Goal: Transaction & Acquisition: Purchase product/service

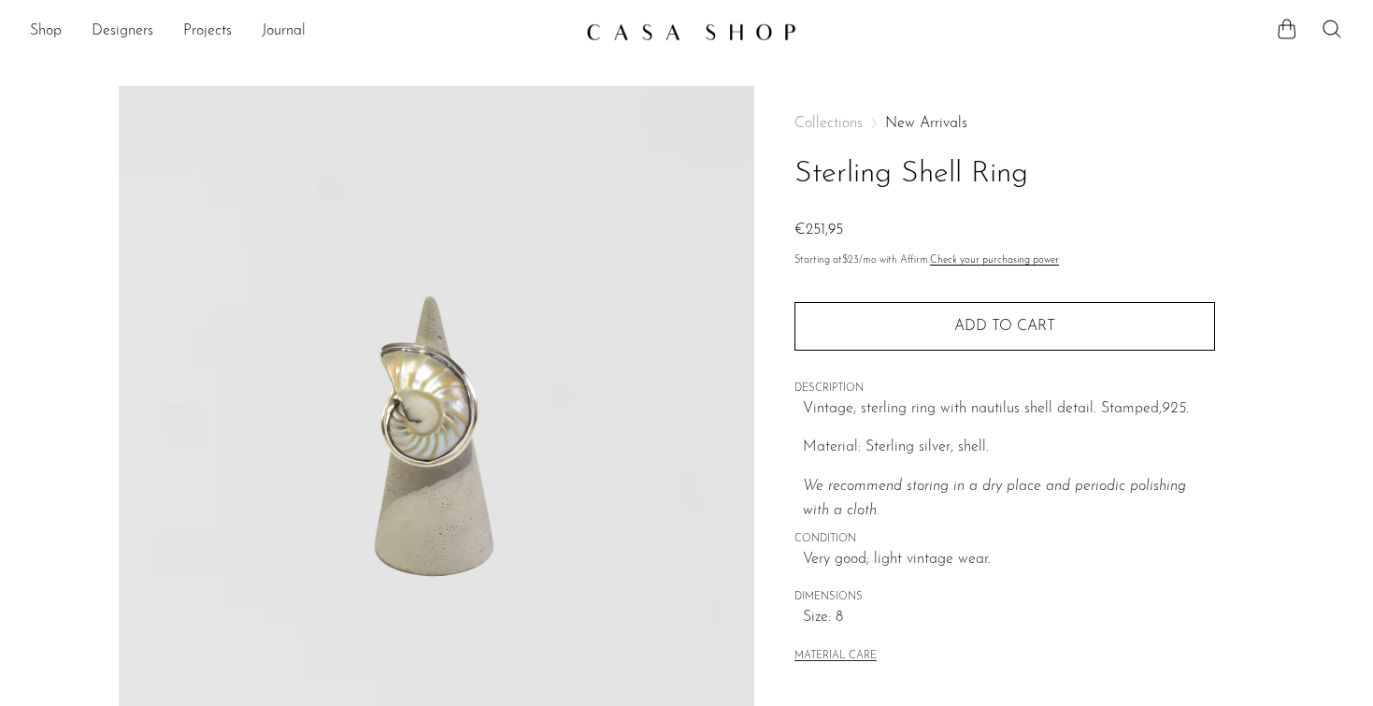
scroll to position [76, 0]
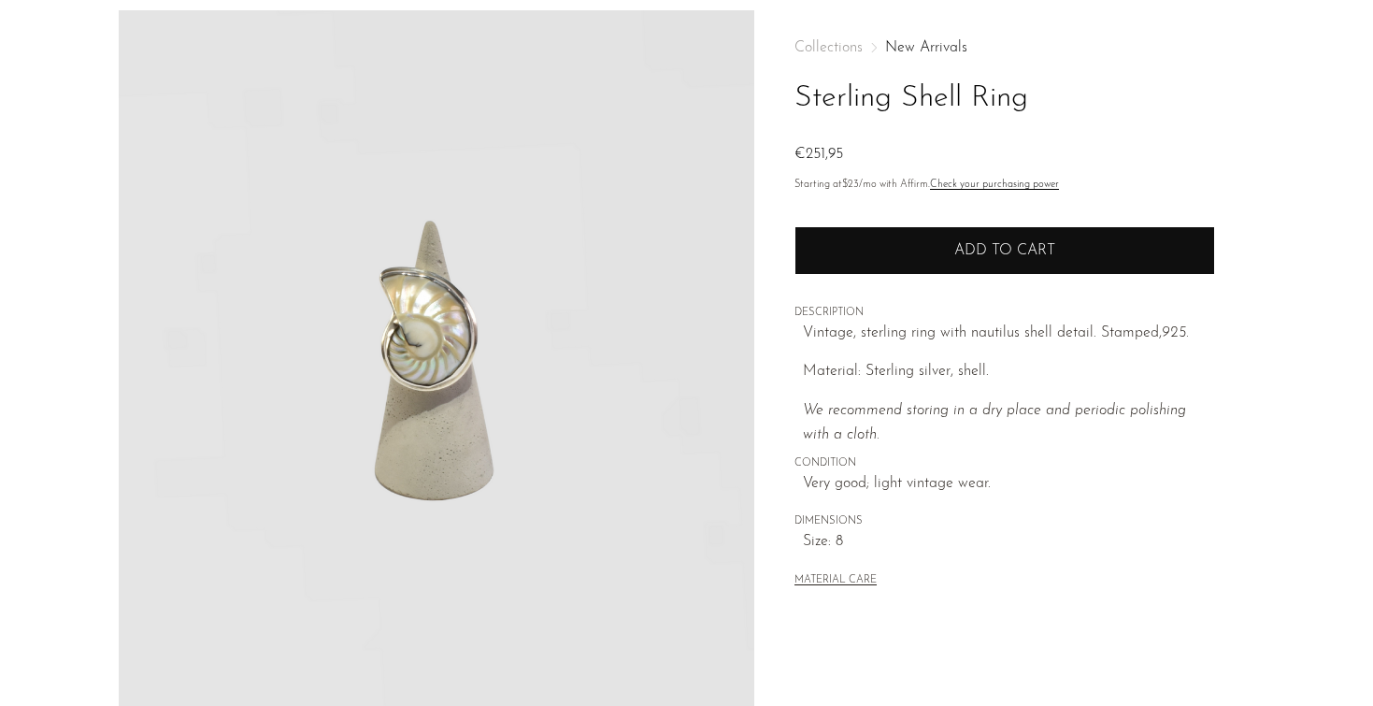
click at [893, 247] on button "Add to cart" at bounding box center [1004, 250] width 421 height 49
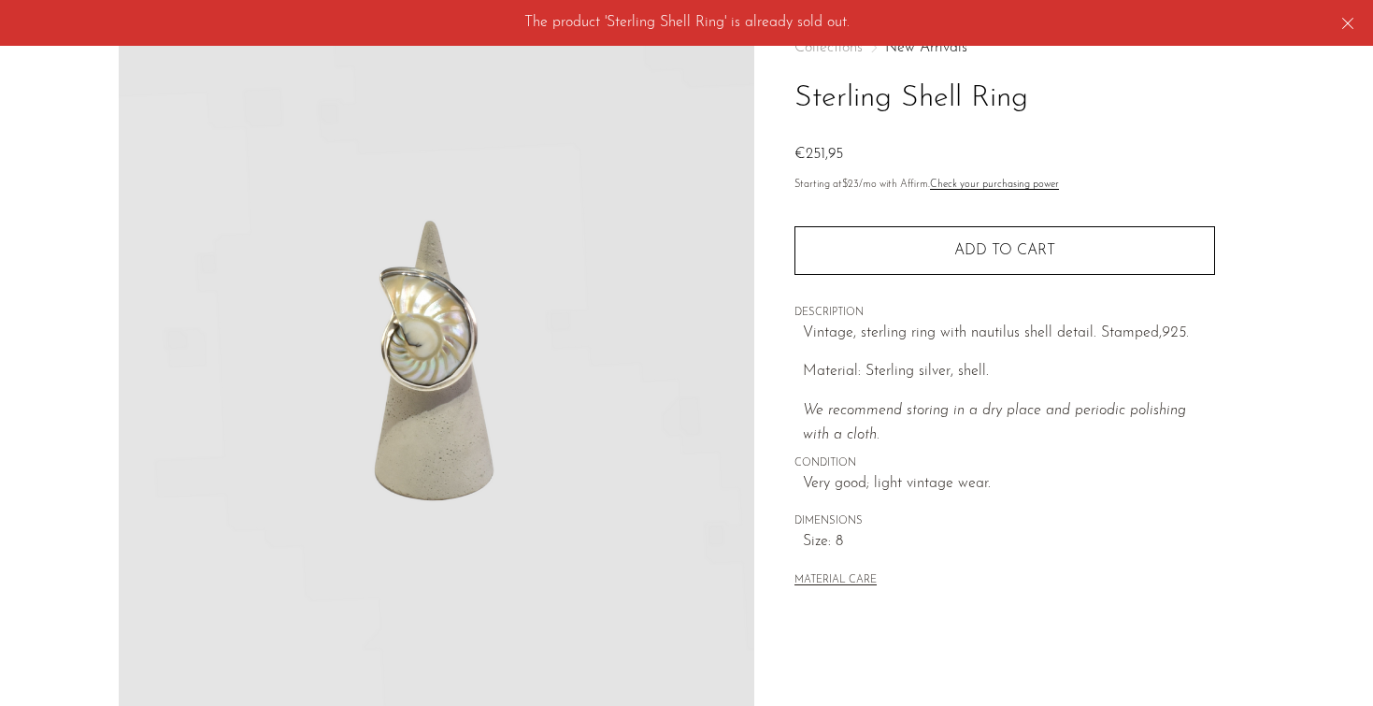
click at [1333, 19] on div "The product 'Sterling Shell Ring' is already sold out." at bounding box center [686, 23] width 1373 height 47
click at [1359, 23] on div "The product 'Sterling Shell Ring' is already sold out." at bounding box center [686, 23] width 1373 height 47
click at [1348, 26] on body "Shop Featured New Arrivals Bestsellers" at bounding box center [686, 532] width 1373 height 1217
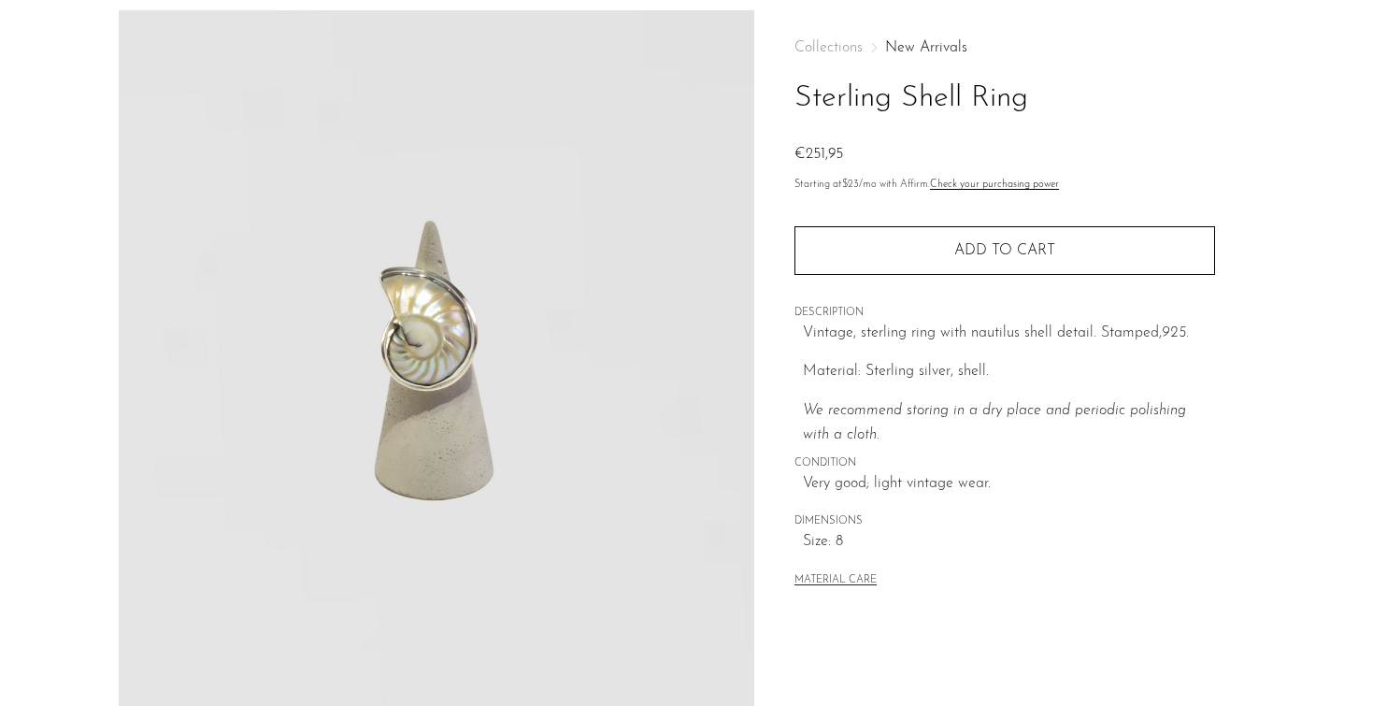
click at [1263, 330] on article "Sterling Shell Ring €251,95" at bounding box center [687, 450] width 1196 height 880
click at [962, 47] on link "New Arrivals" at bounding box center [926, 47] width 82 height 15
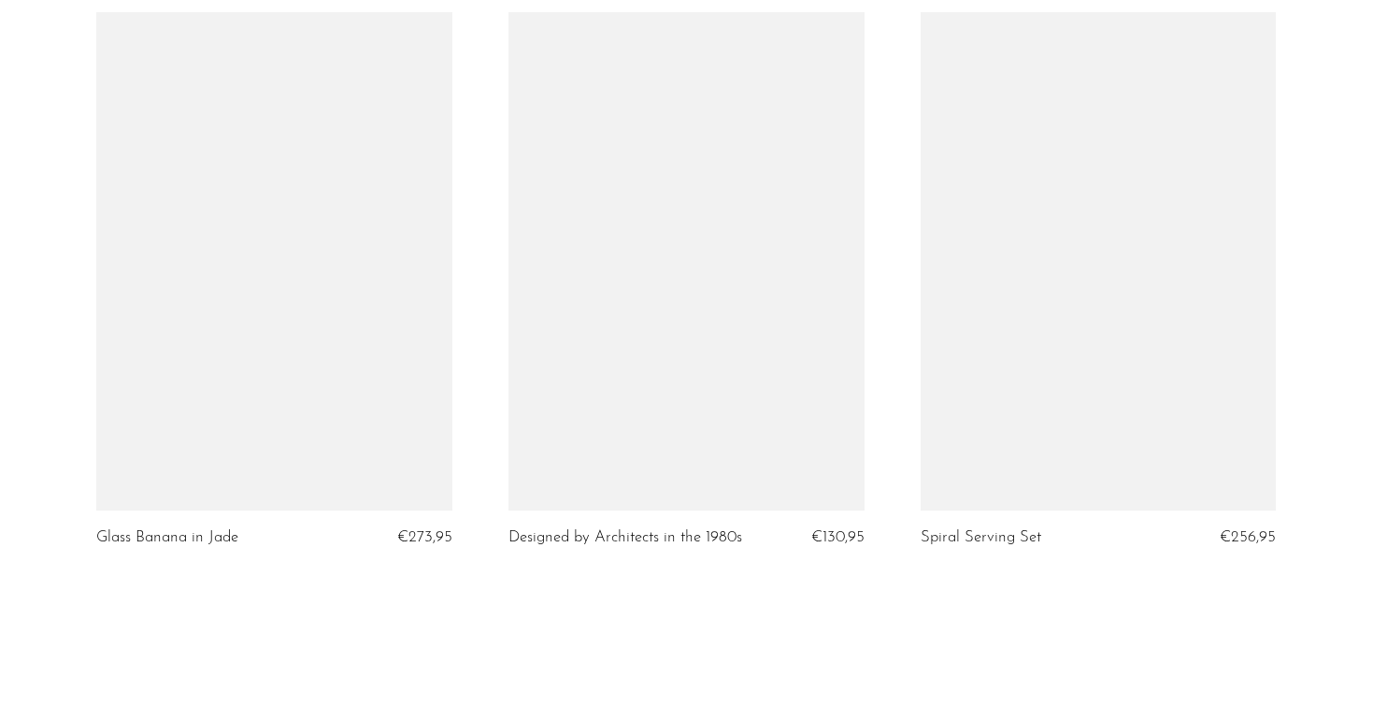
scroll to position [6707, 0]
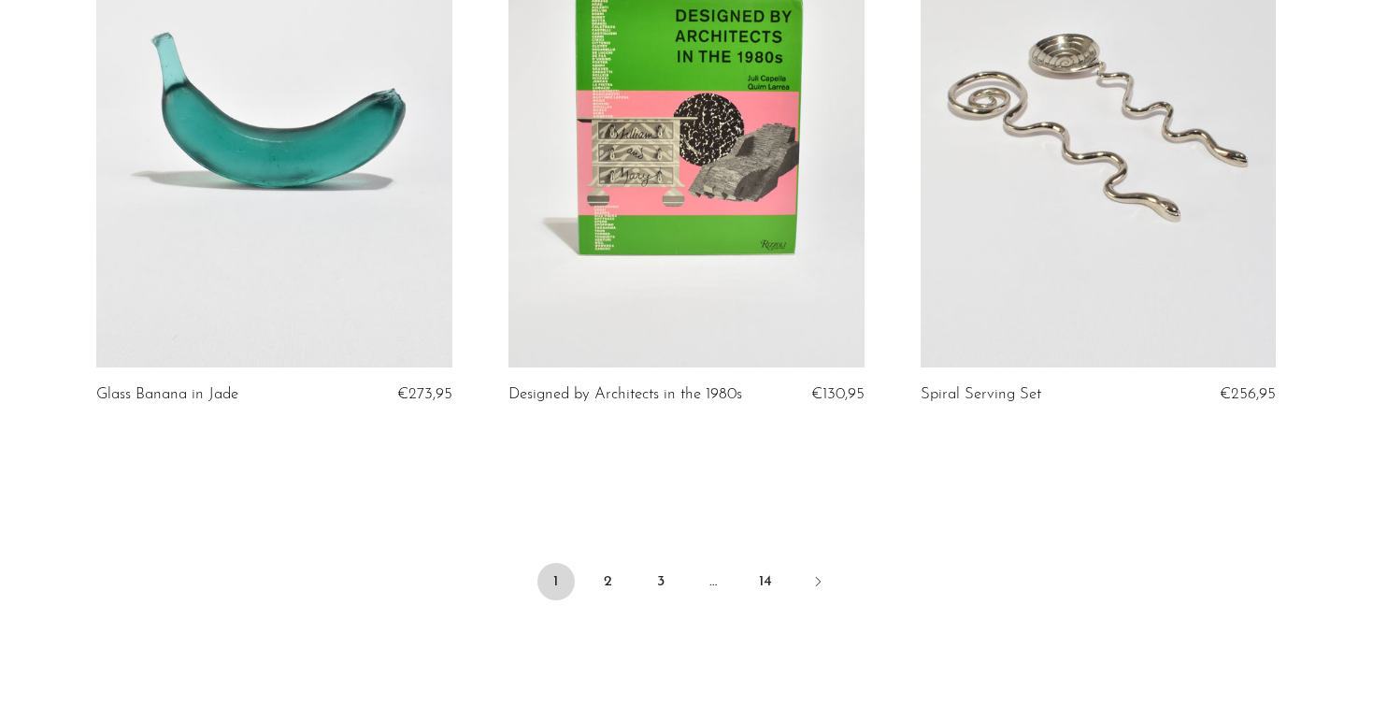
click at [619, 600] on ul "1 2 3 … 14" at bounding box center [687, 583] width 1196 height 56
click at [607, 566] on link "2" at bounding box center [608, 581] width 37 height 37
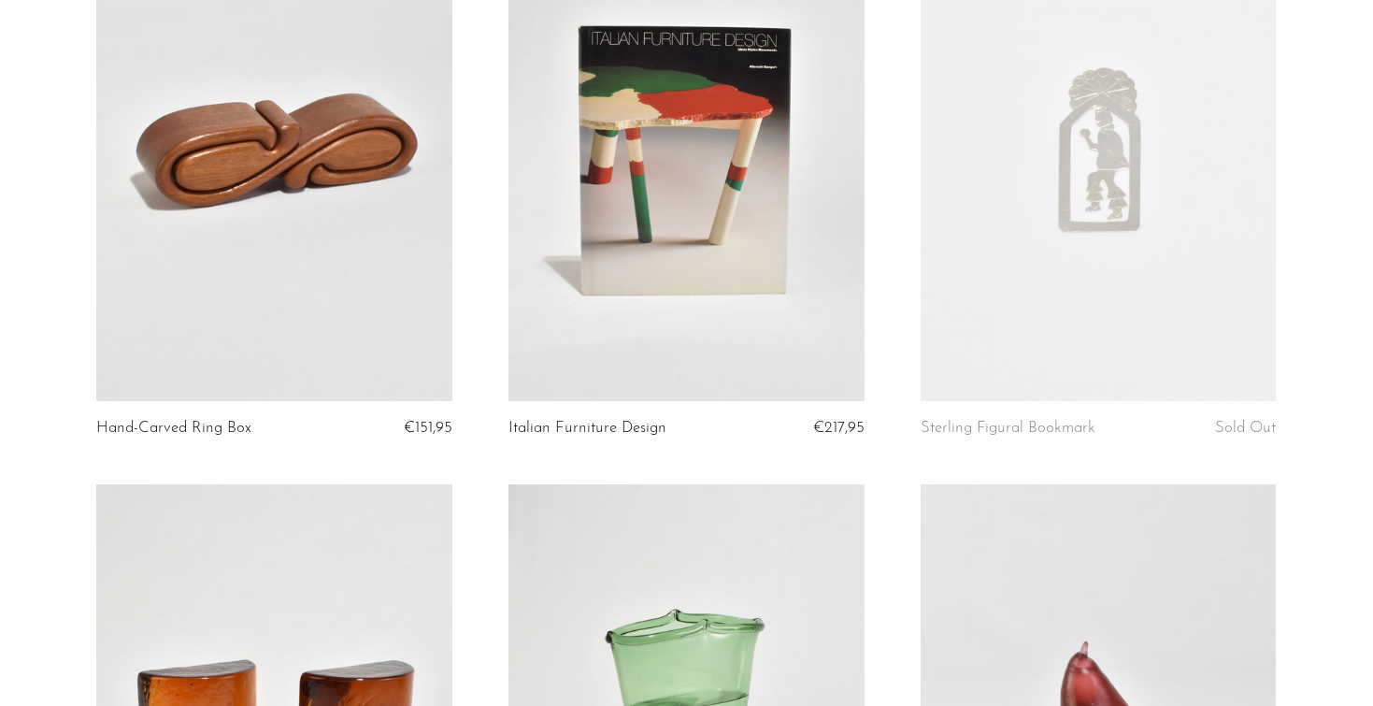
scroll to position [3766, 0]
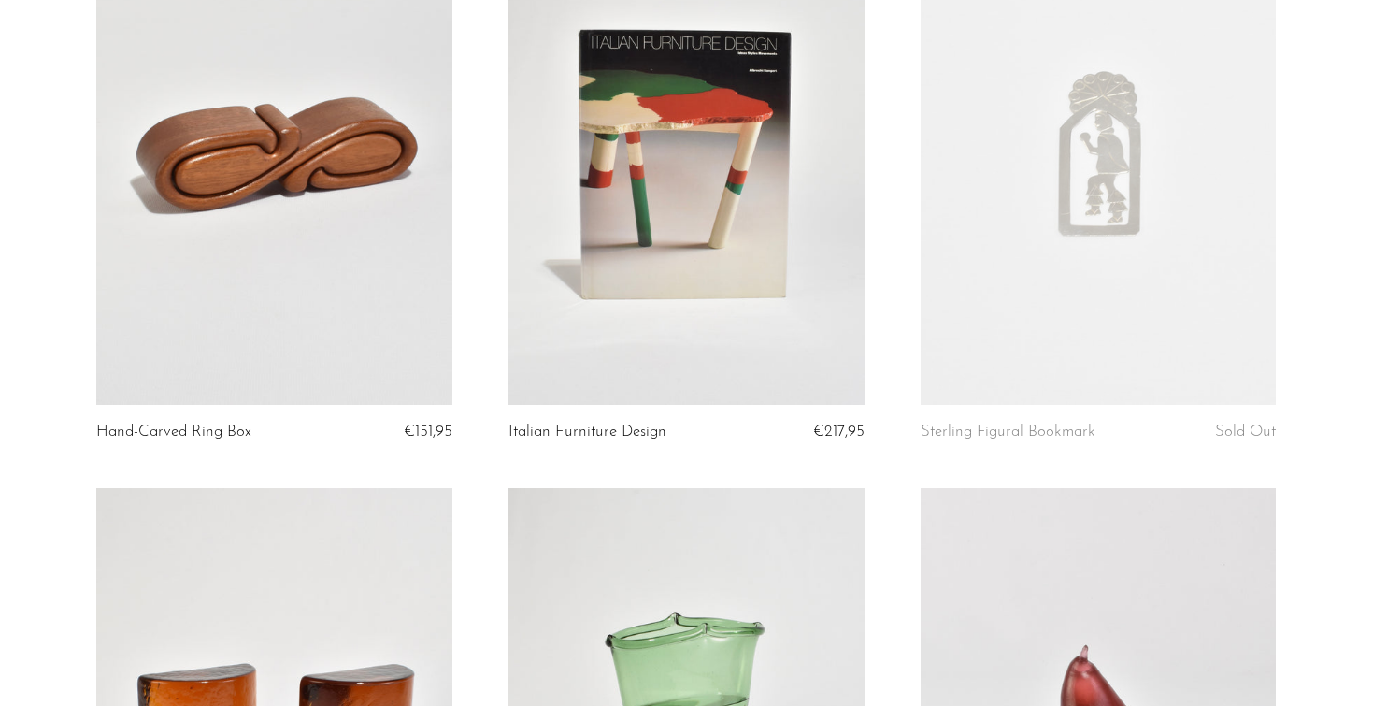
click at [323, 234] on link at bounding box center [274, 156] width 356 height 498
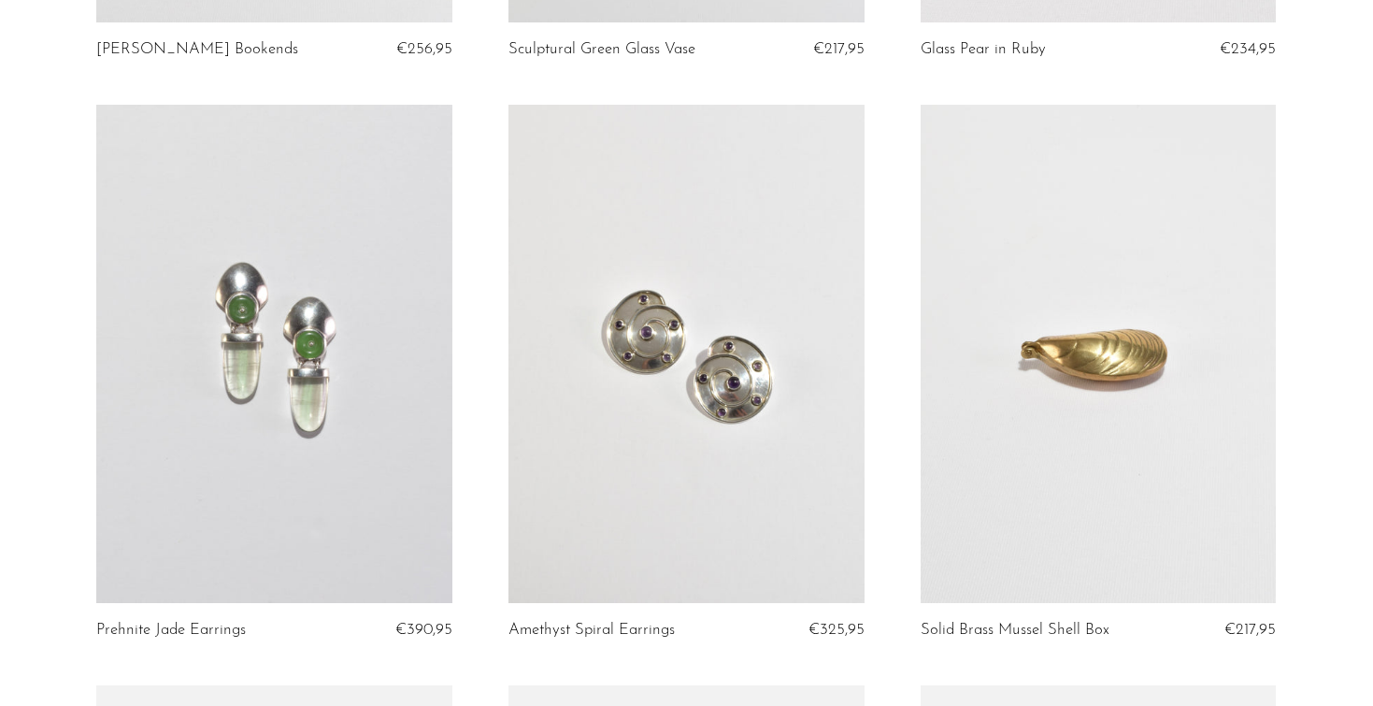
scroll to position [4729, 0]
click at [738, 357] on link at bounding box center [686, 355] width 356 height 498
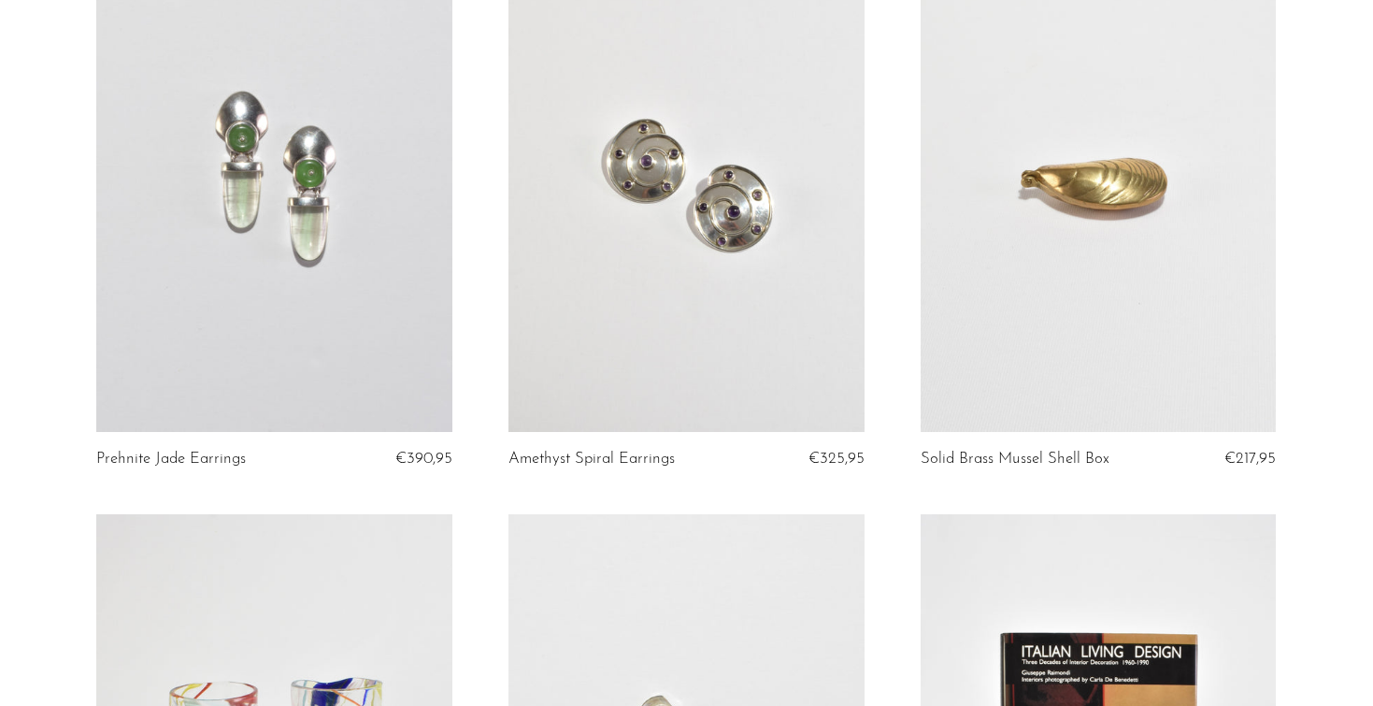
scroll to position [4981, 0]
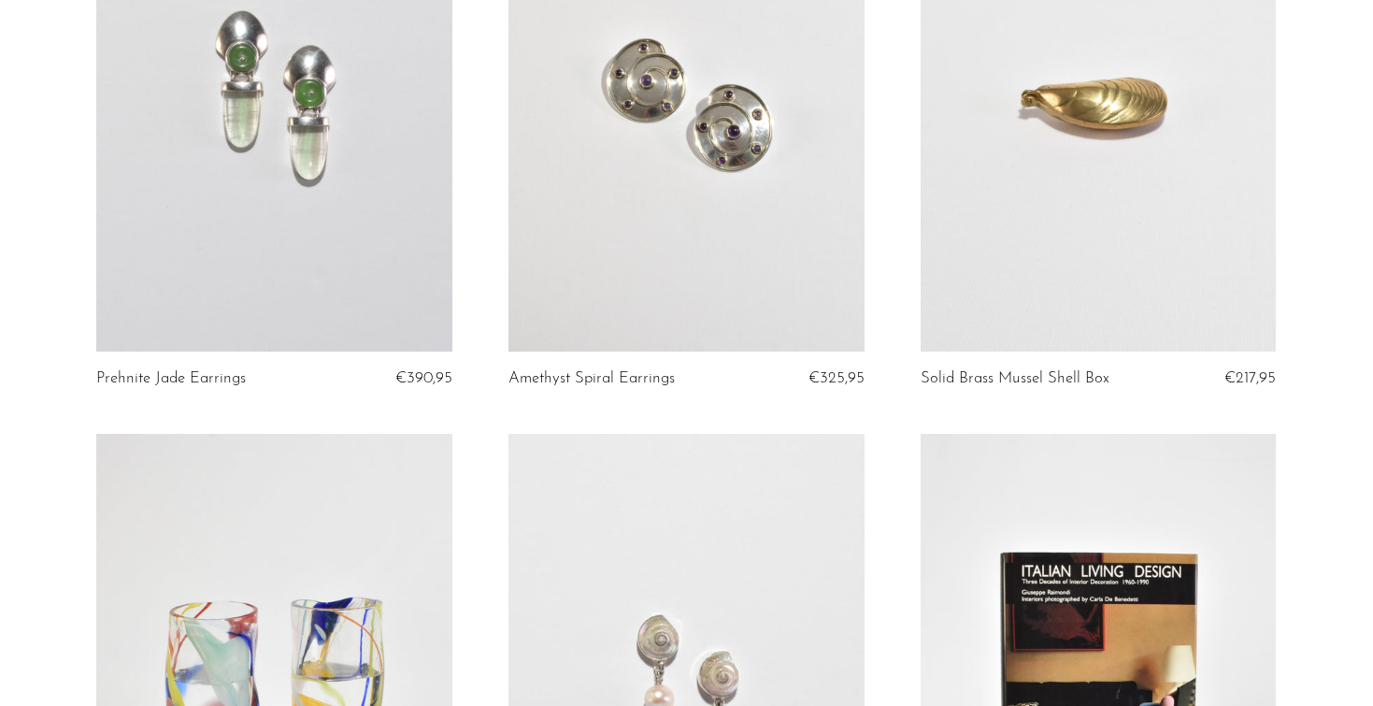
click at [277, 271] on link at bounding box center [274, 102] width 356 height 498
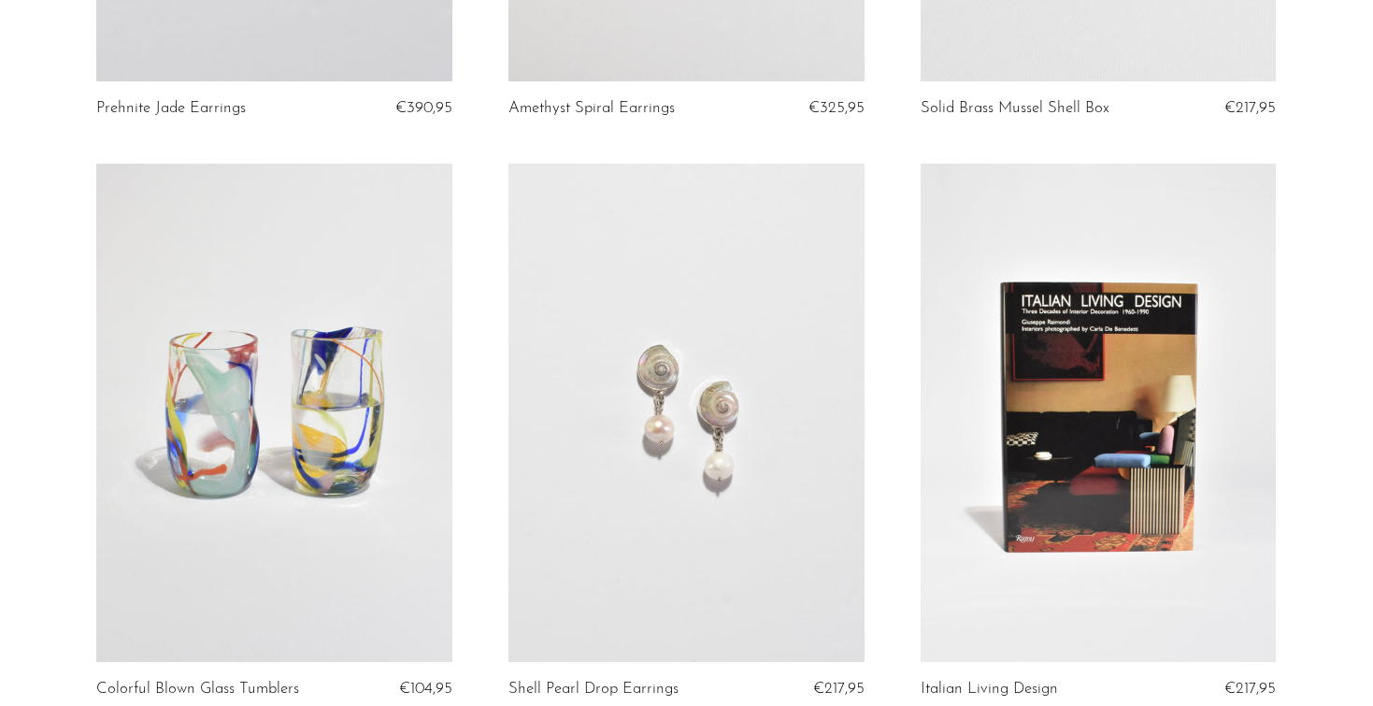
scroll to position [5306, 0]
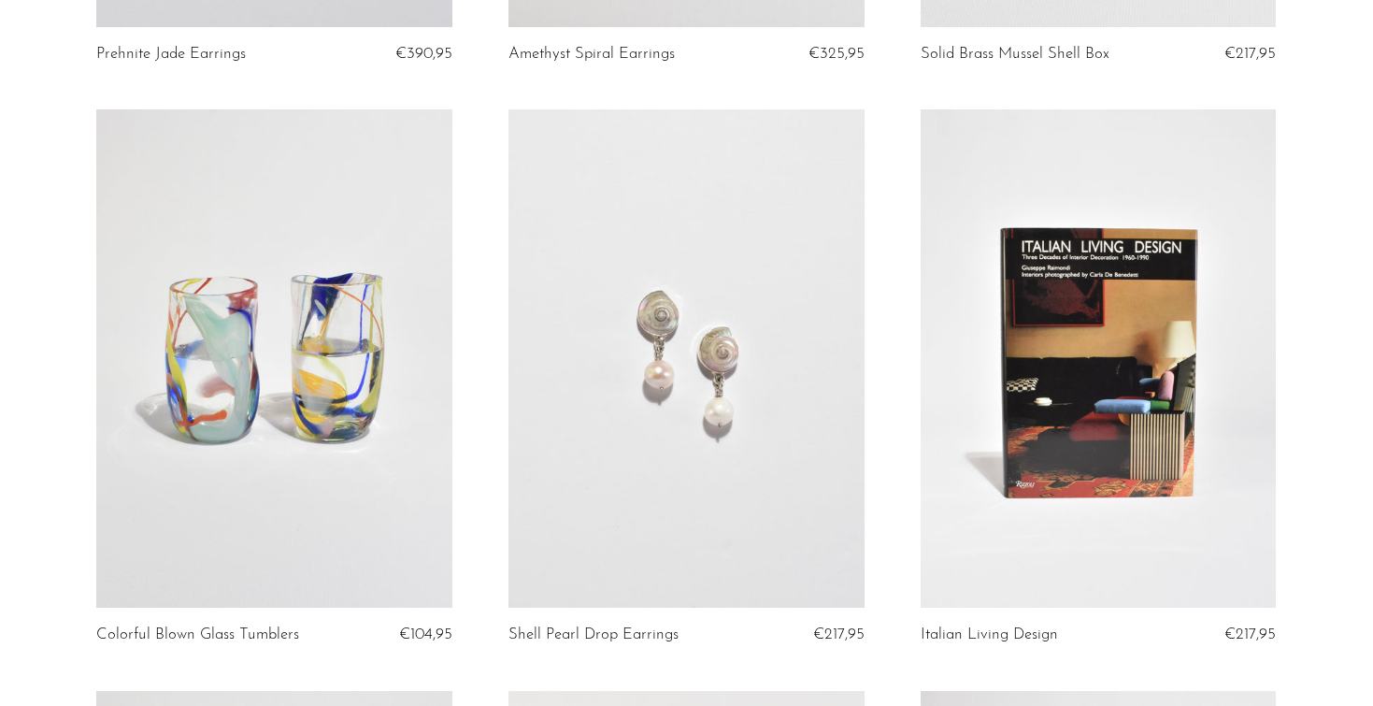
click at [598, 368] on link at bounding box center [686, 358] width 356 height 498
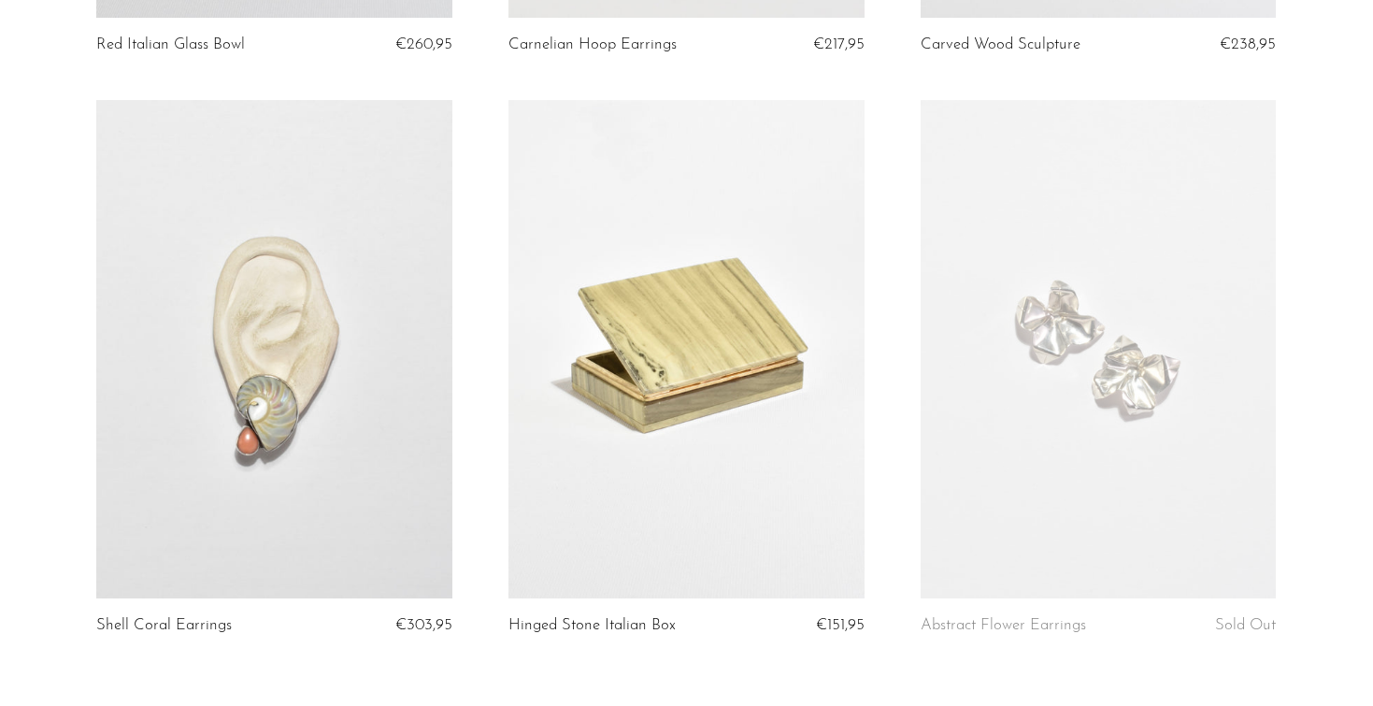
scroll to position [6477, 0]
click at [267, 471] on link at bounding box center [274, 348] width 356 height 498
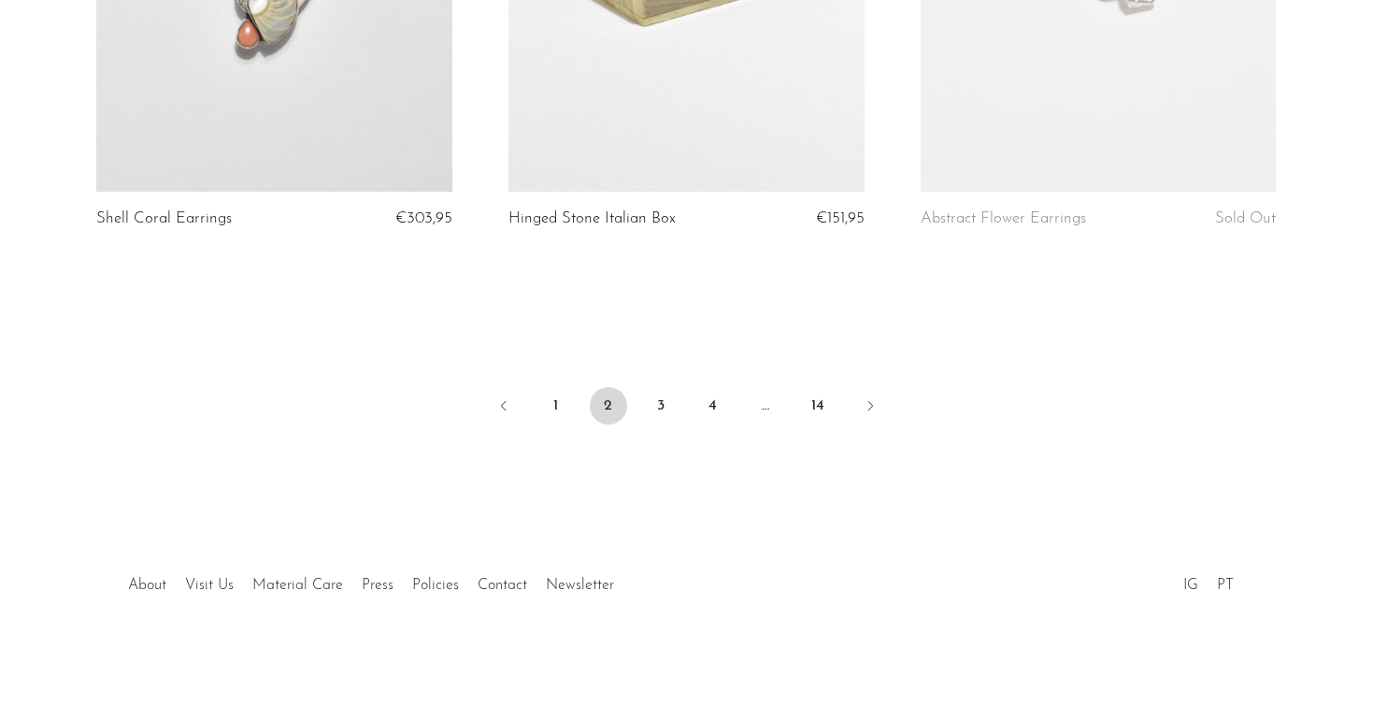
scroll to position [6881, 0]
click at [647, 394] on link "3" at bounding box center [660, 407] width 37 height 37
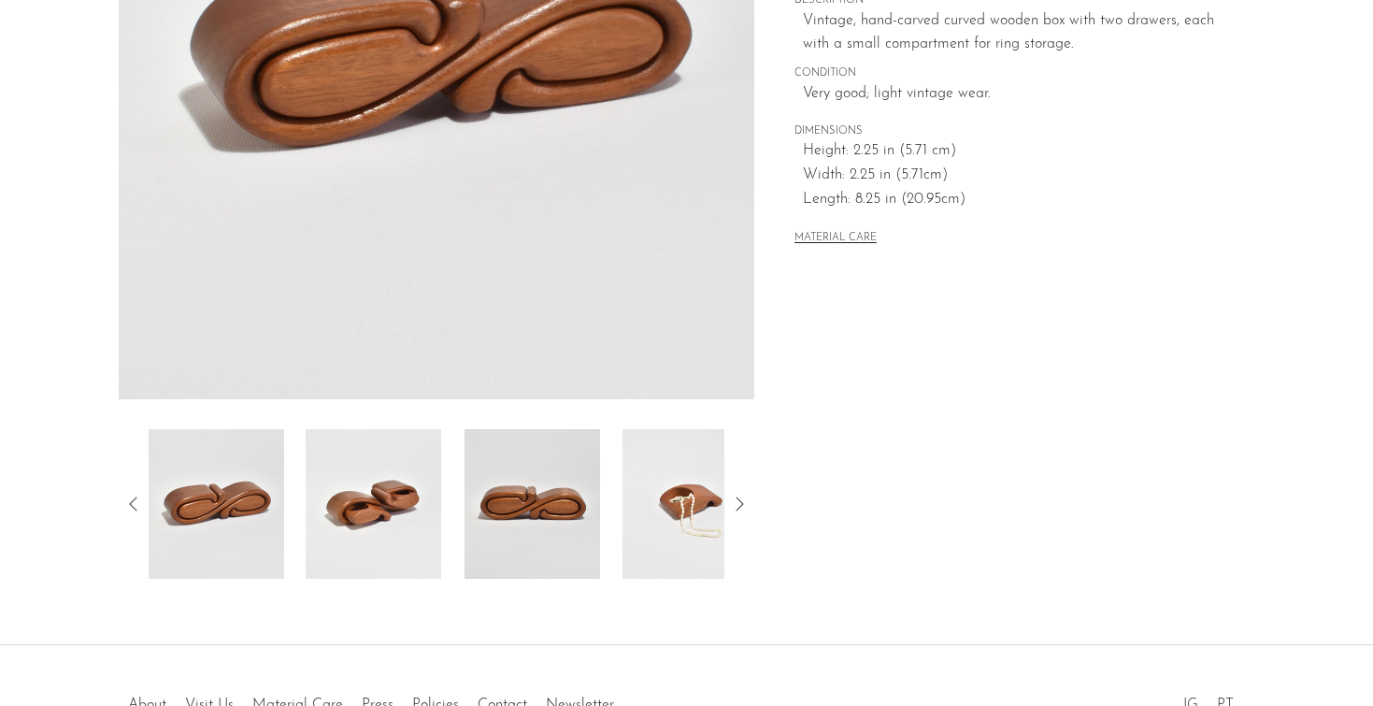
scroll to position [511, 0]
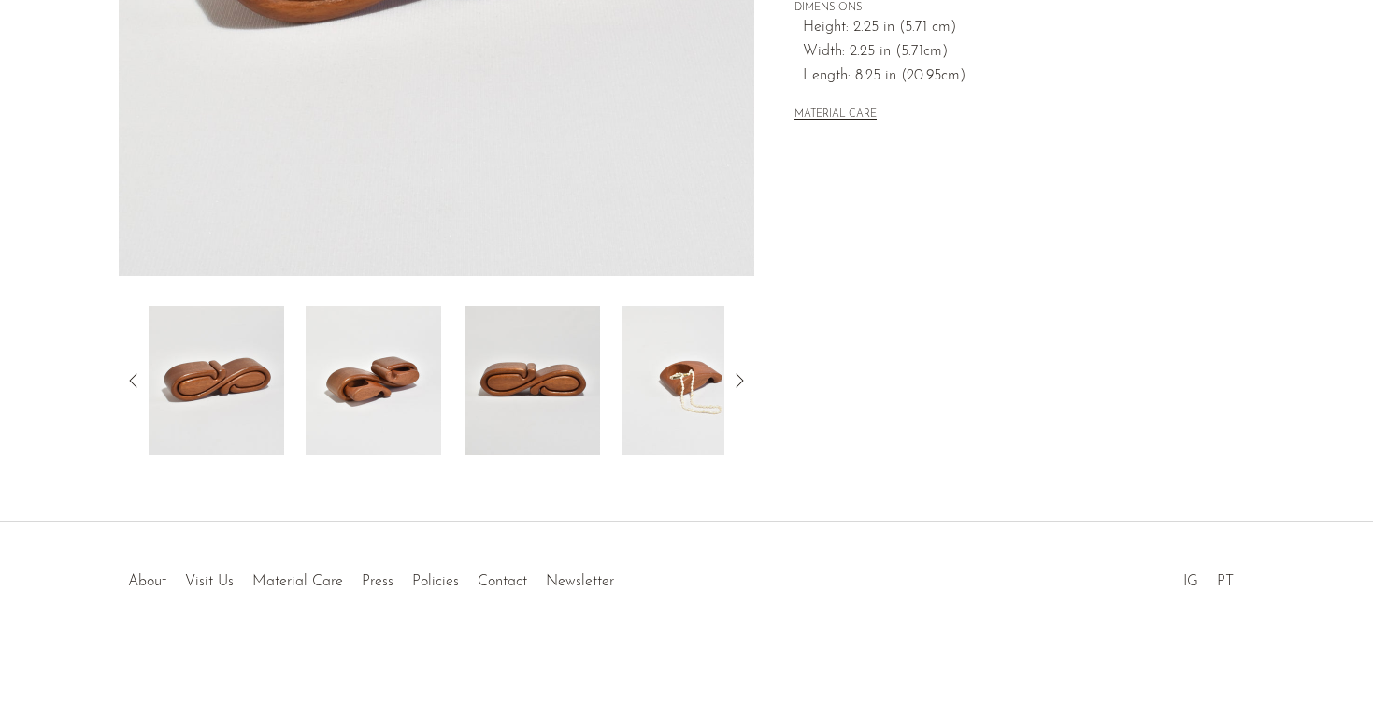
click at [393, 407] on img at bounding box center [374, 381] width 136 height 150
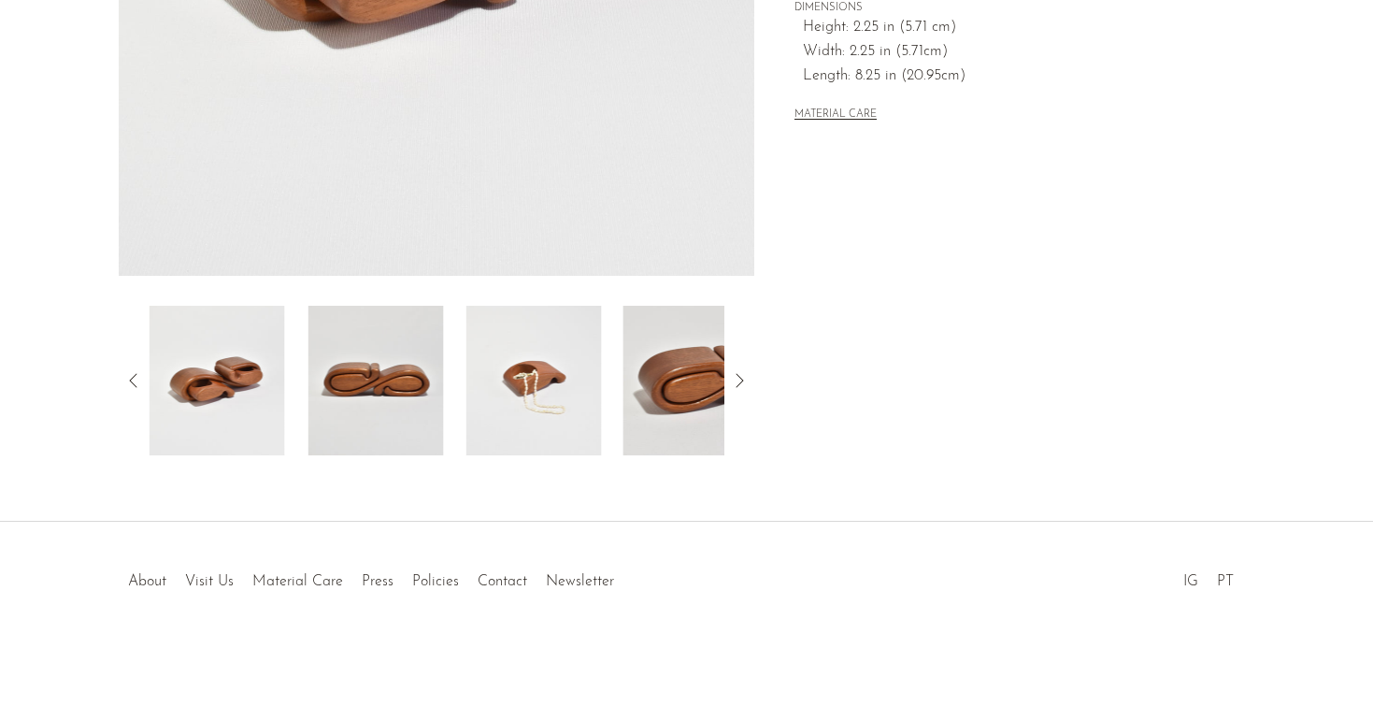
click at [451, 416] on div at bounding box center [437, 381] width 577 height 150
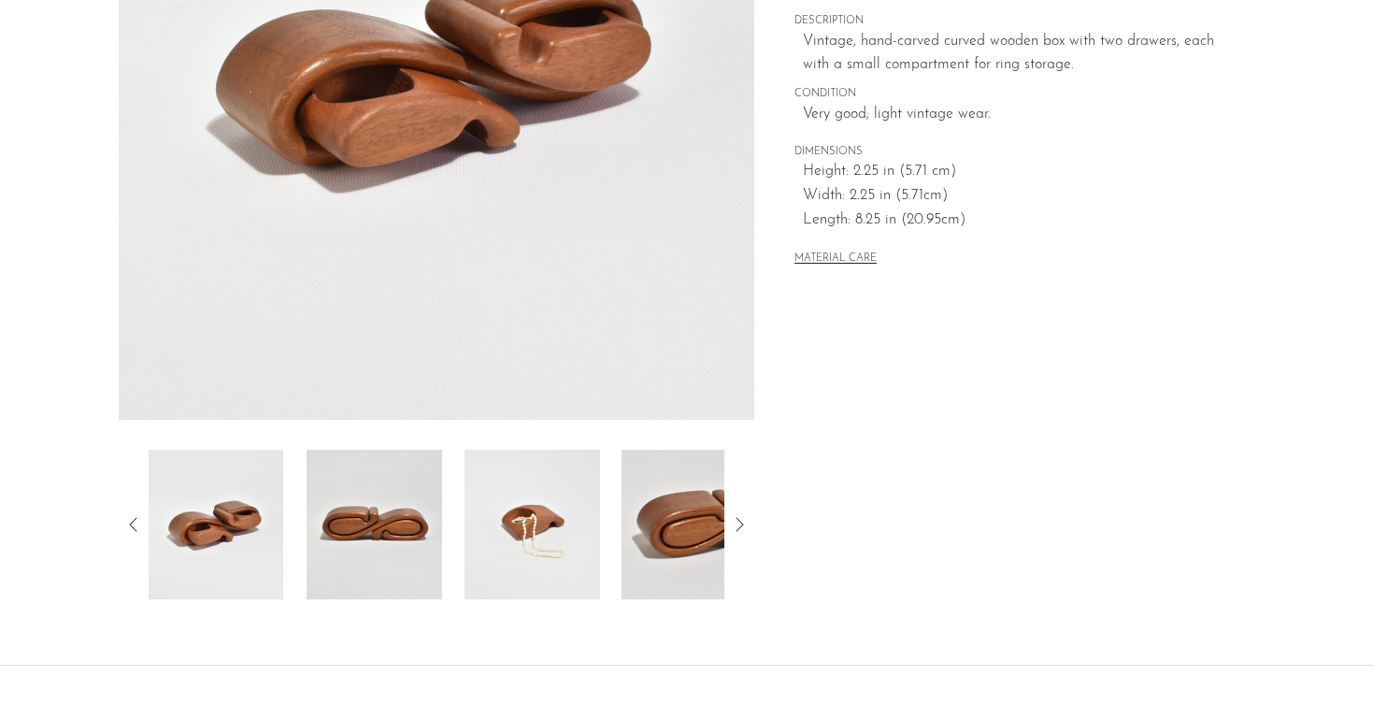
scroll to position [333, 0]
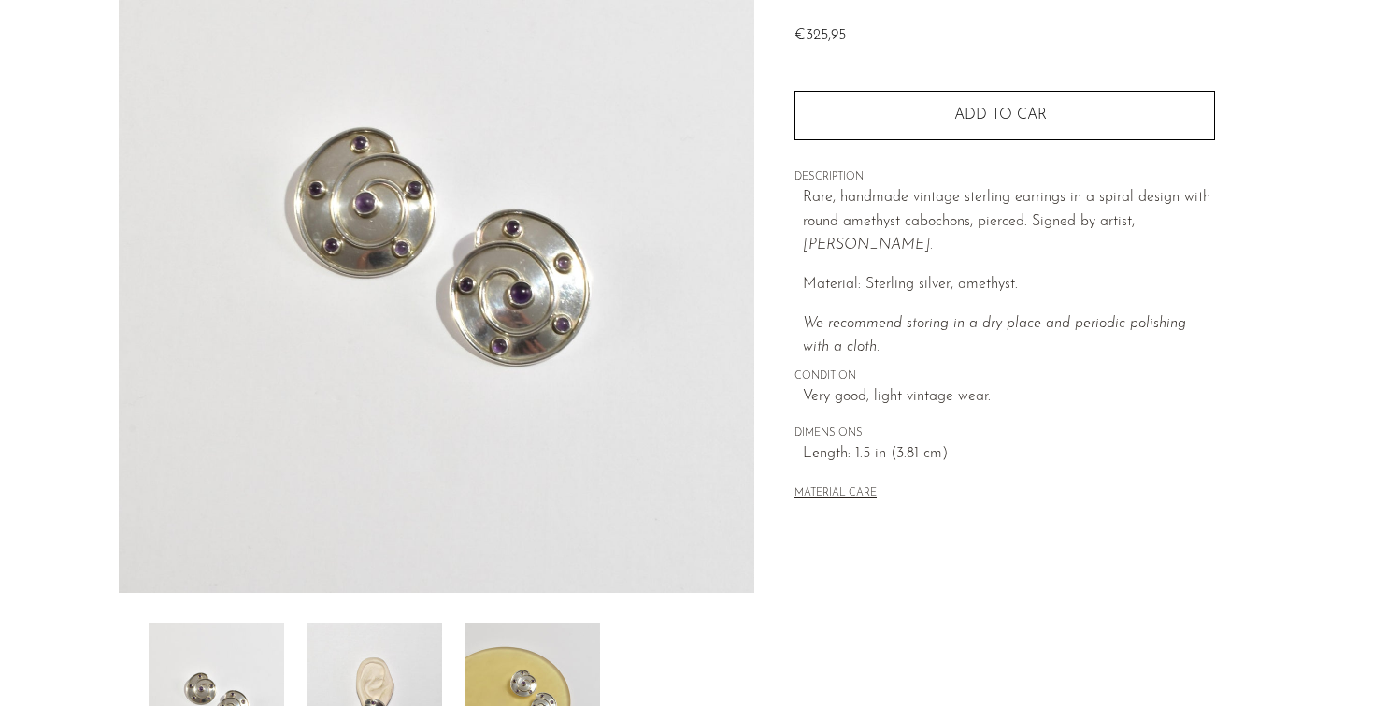
scroll to position [207, 0]
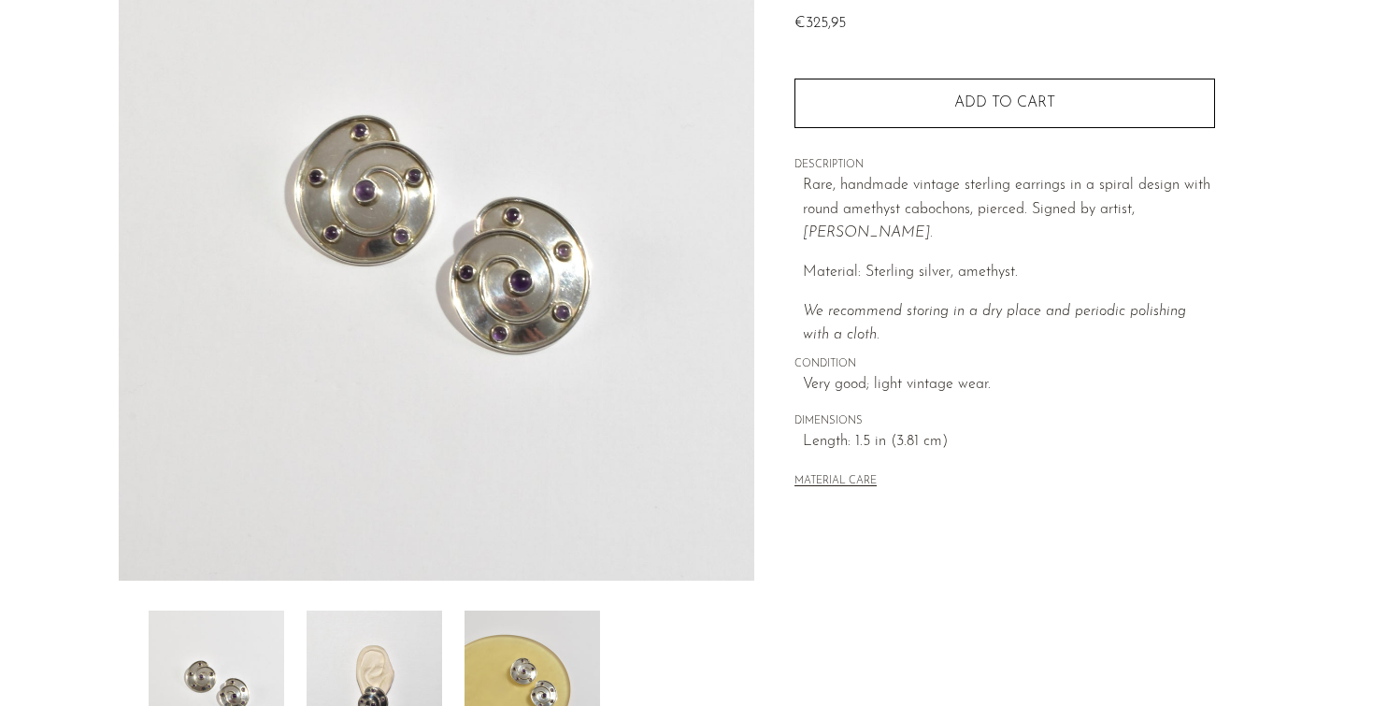
click at [393, 657] on img at bounding box center [375, 685] width 136 height 150
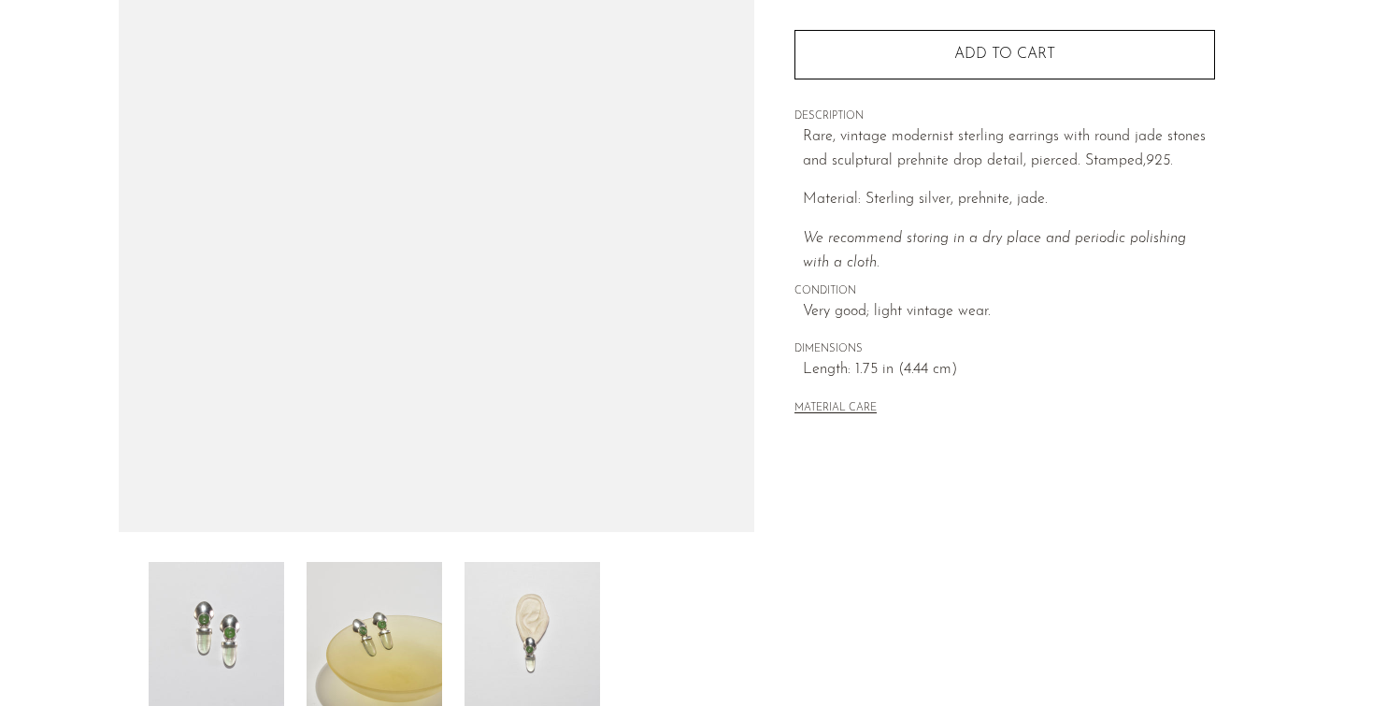
scroll to position [370, 0]
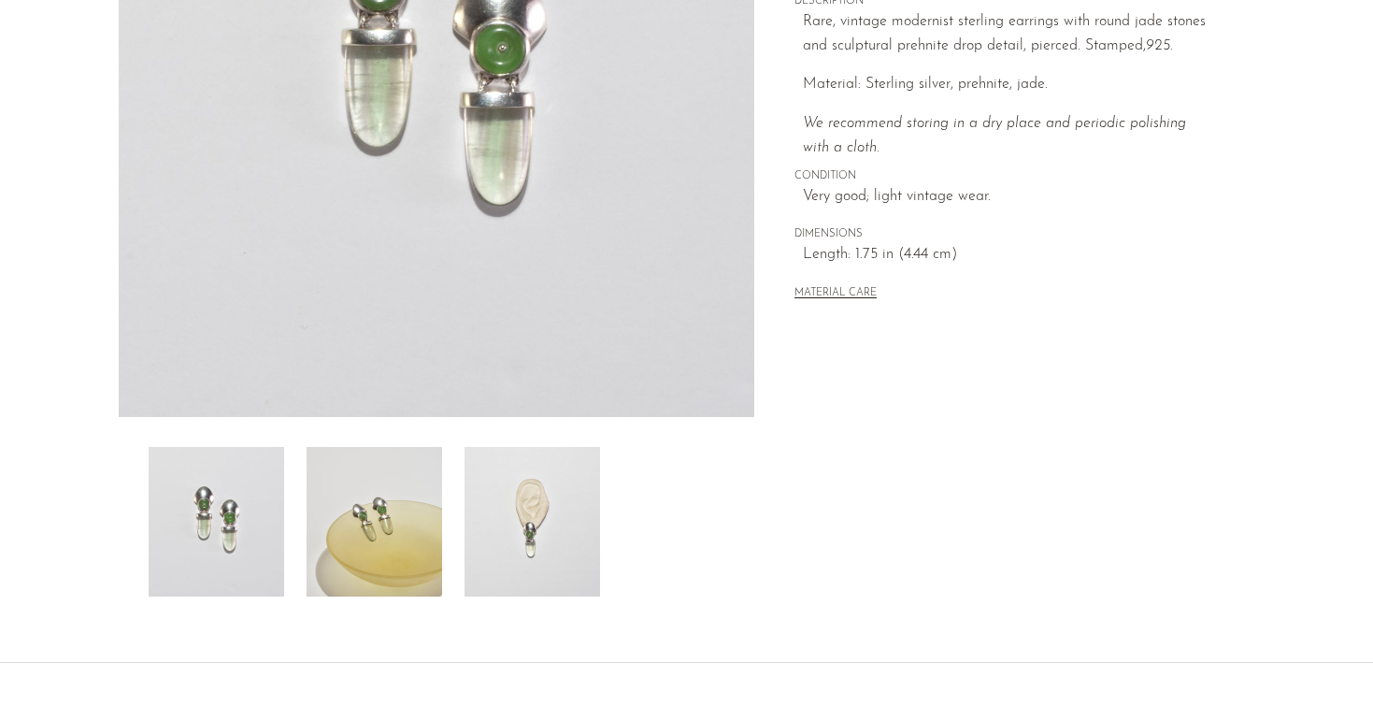
click at [493, 536] on img at bounding box center [532, 522] width 136 height 150
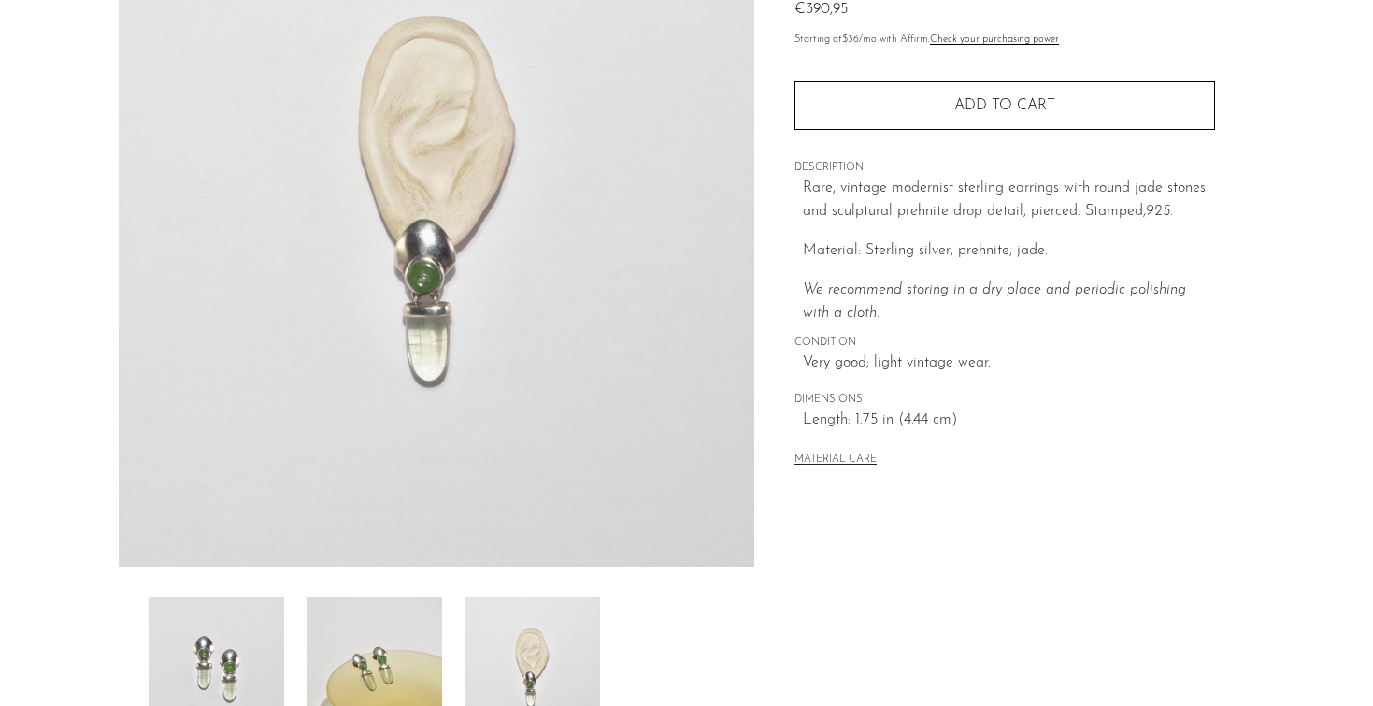
scroll to position [216, 0]
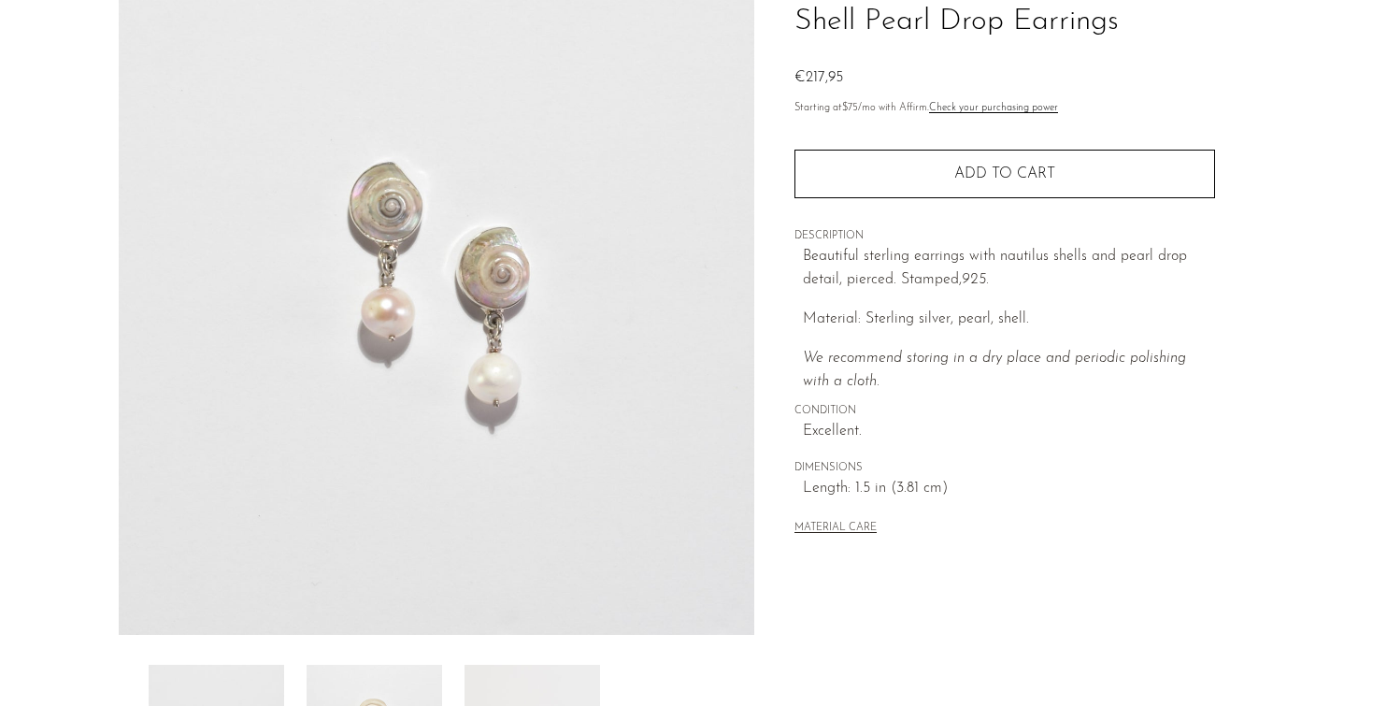
scroll to position [155, 0]
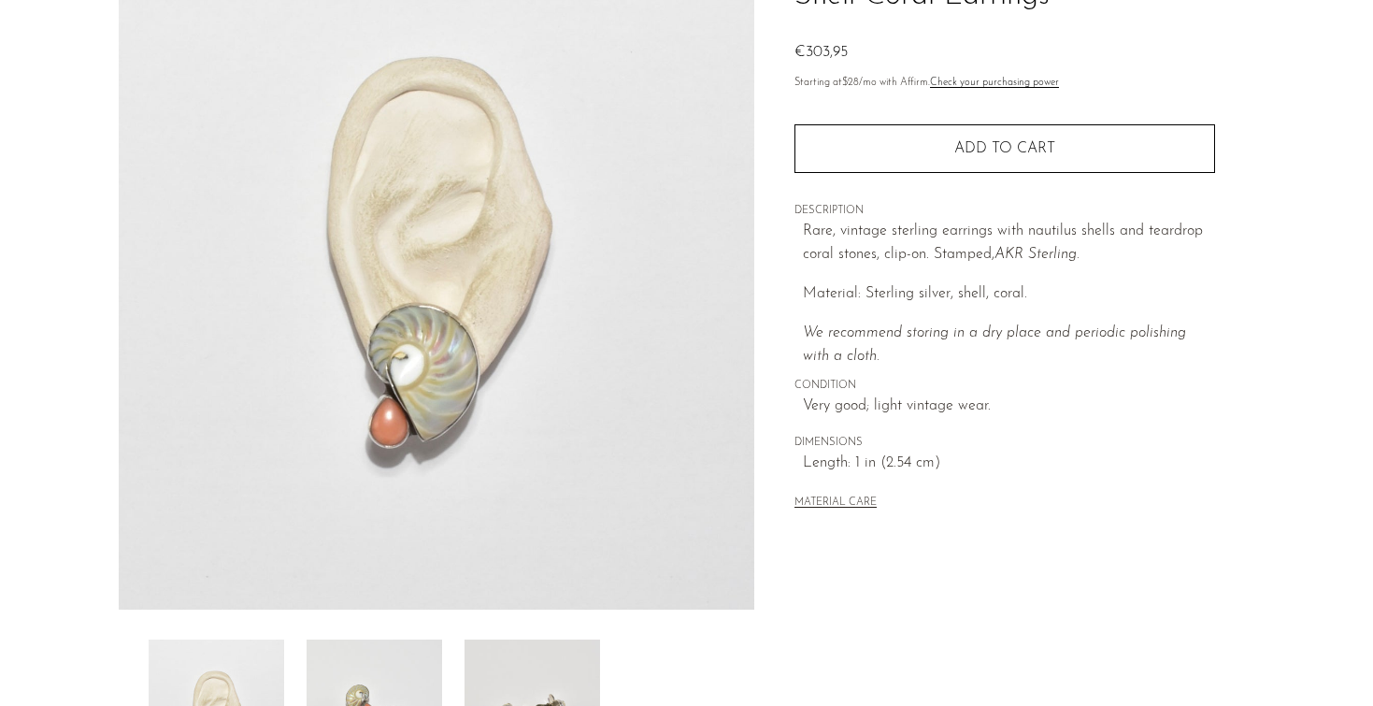
scroll to position [409, 0]
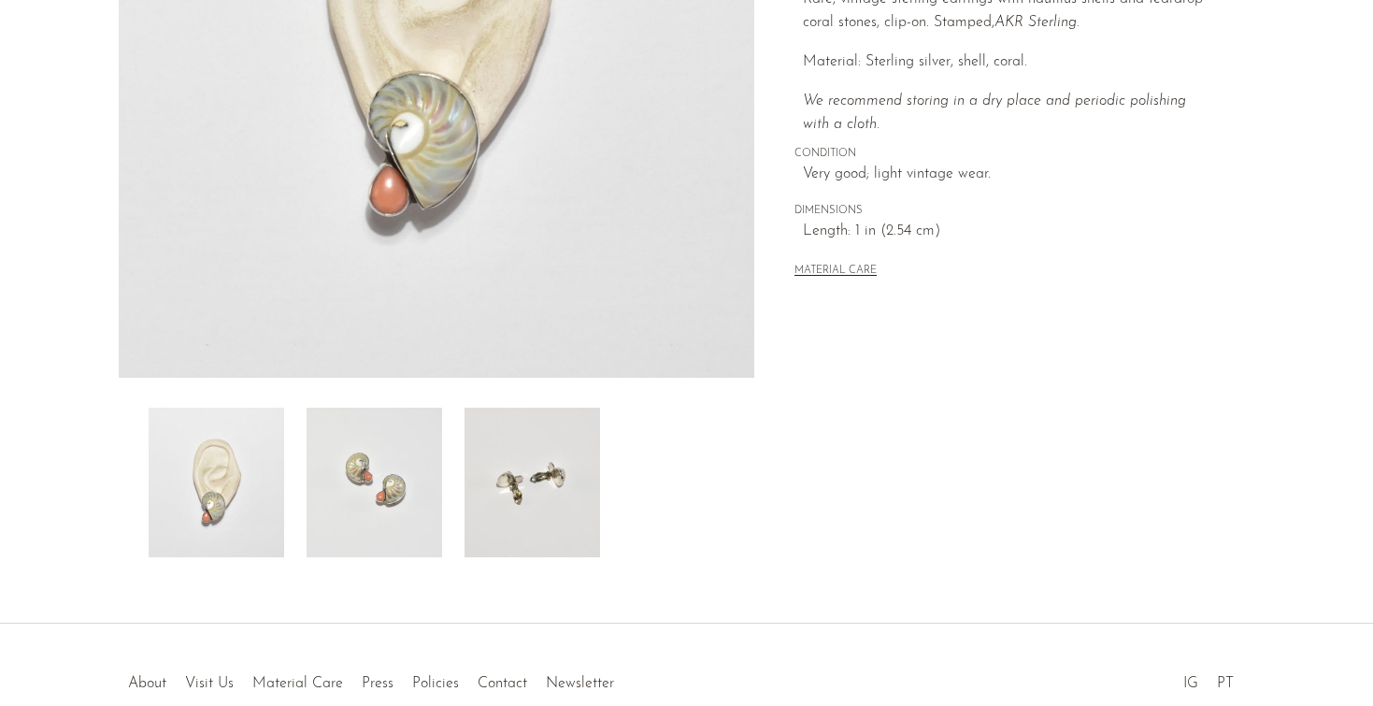
click at [365, 500] on img at bounding box center [375, 482] width 136 height 150
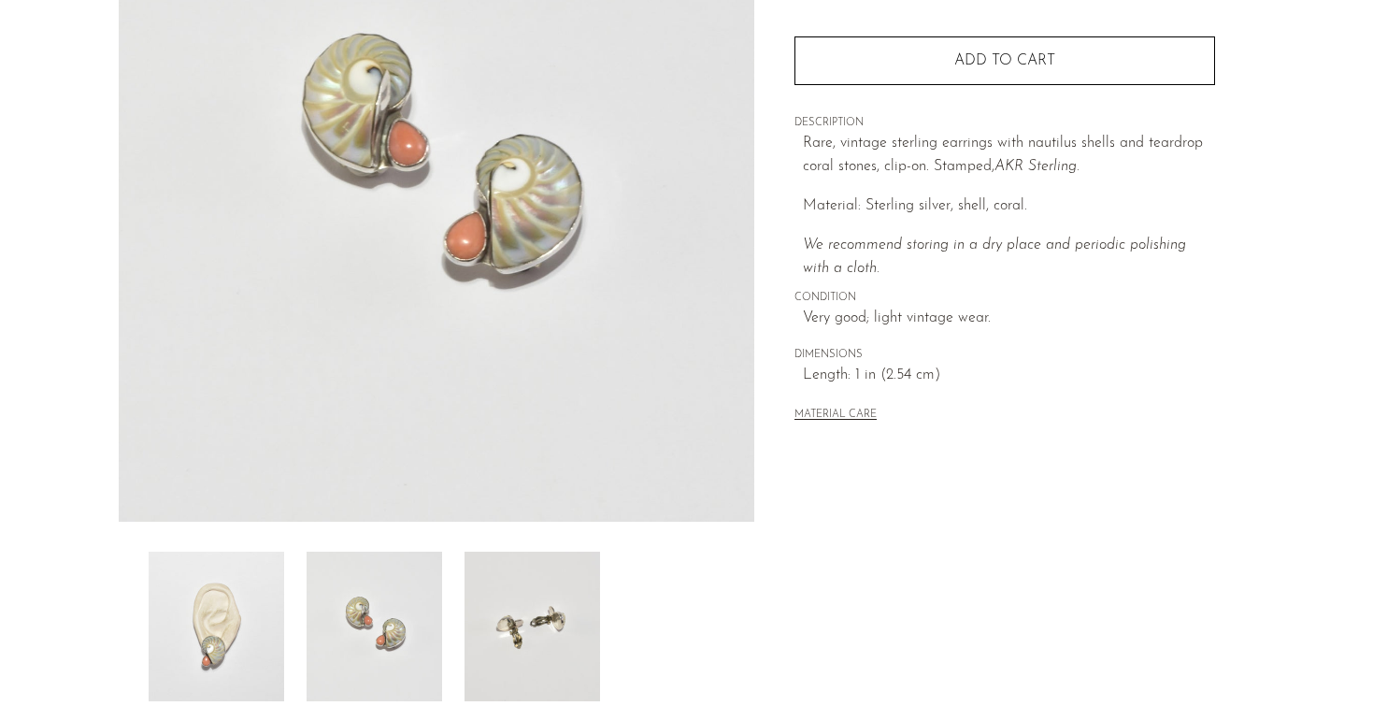
scroll to position [261, 0]
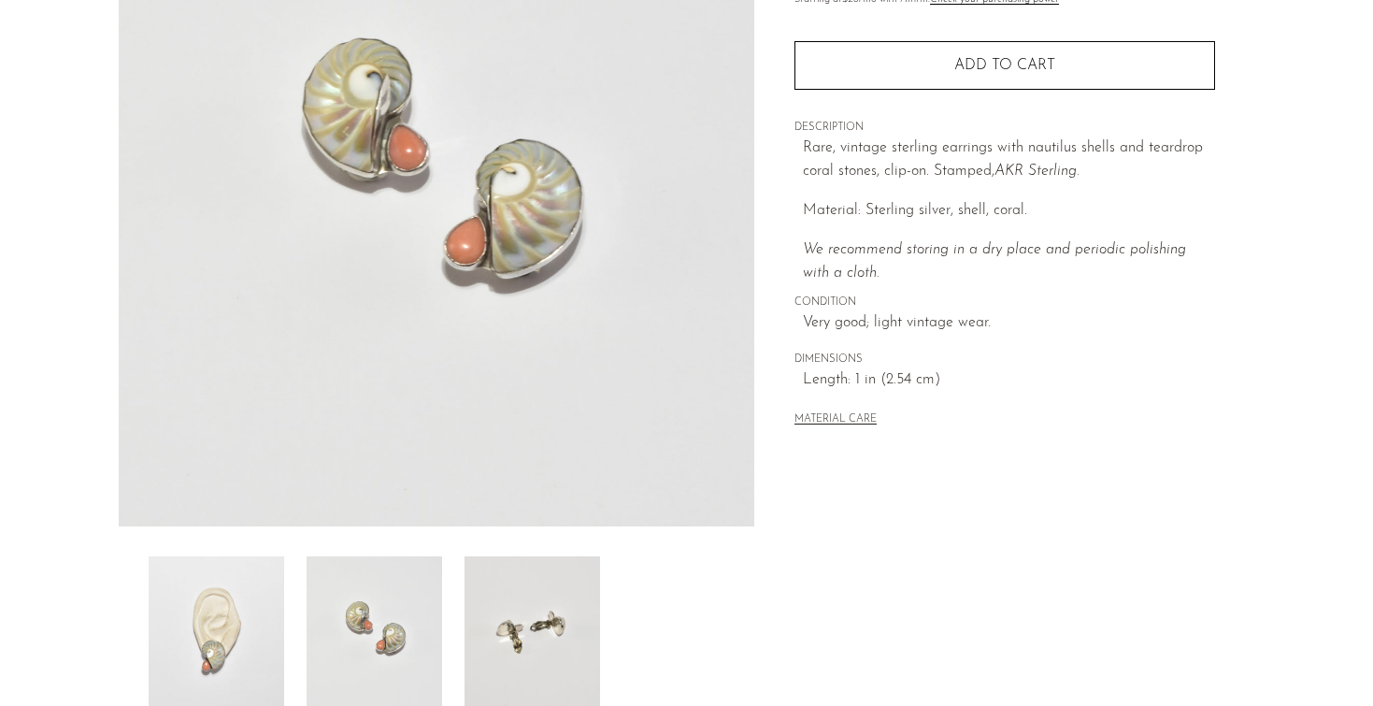
click at [372, 617] on img at bounding box center [375, 631] width 136 height 150
click at [245, 616] on img at bounding box center [217, 631] width 136 height 150
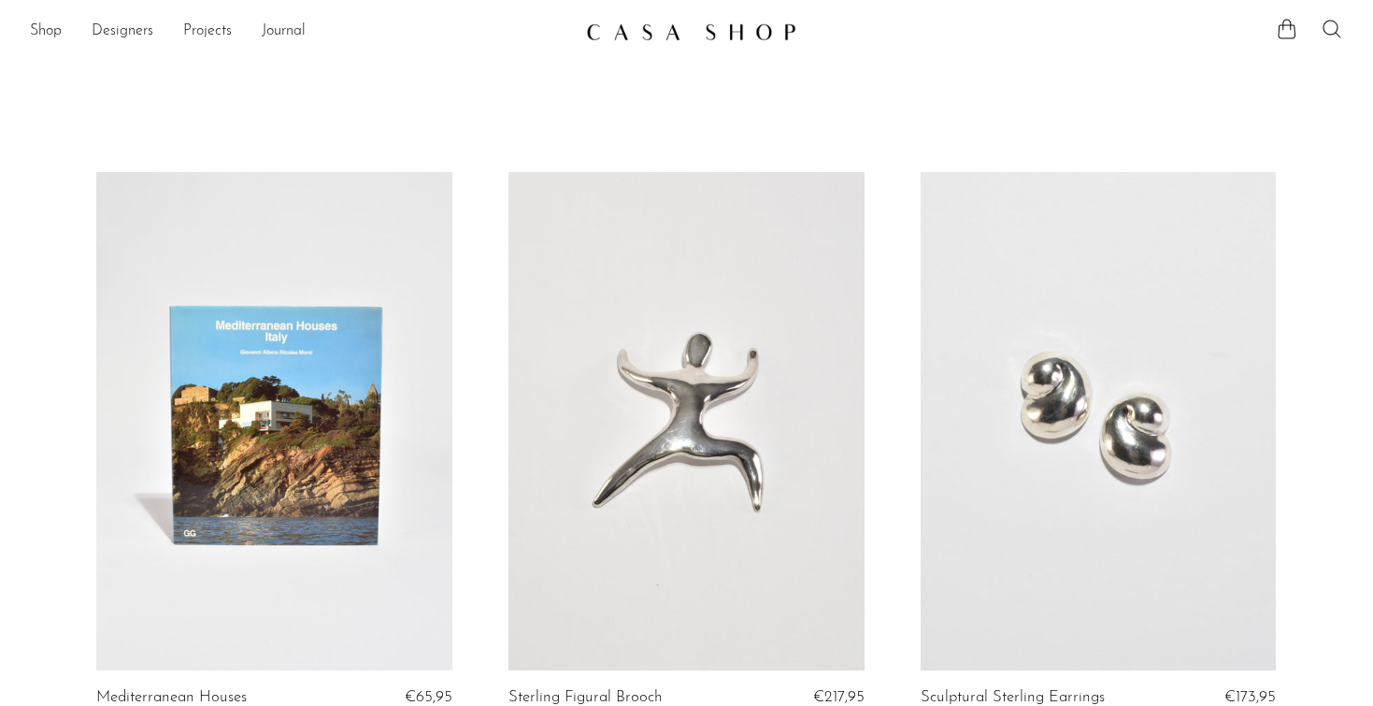
click at [1332, 23] on icon at bounding box center [1332, 29] width 22 height 22
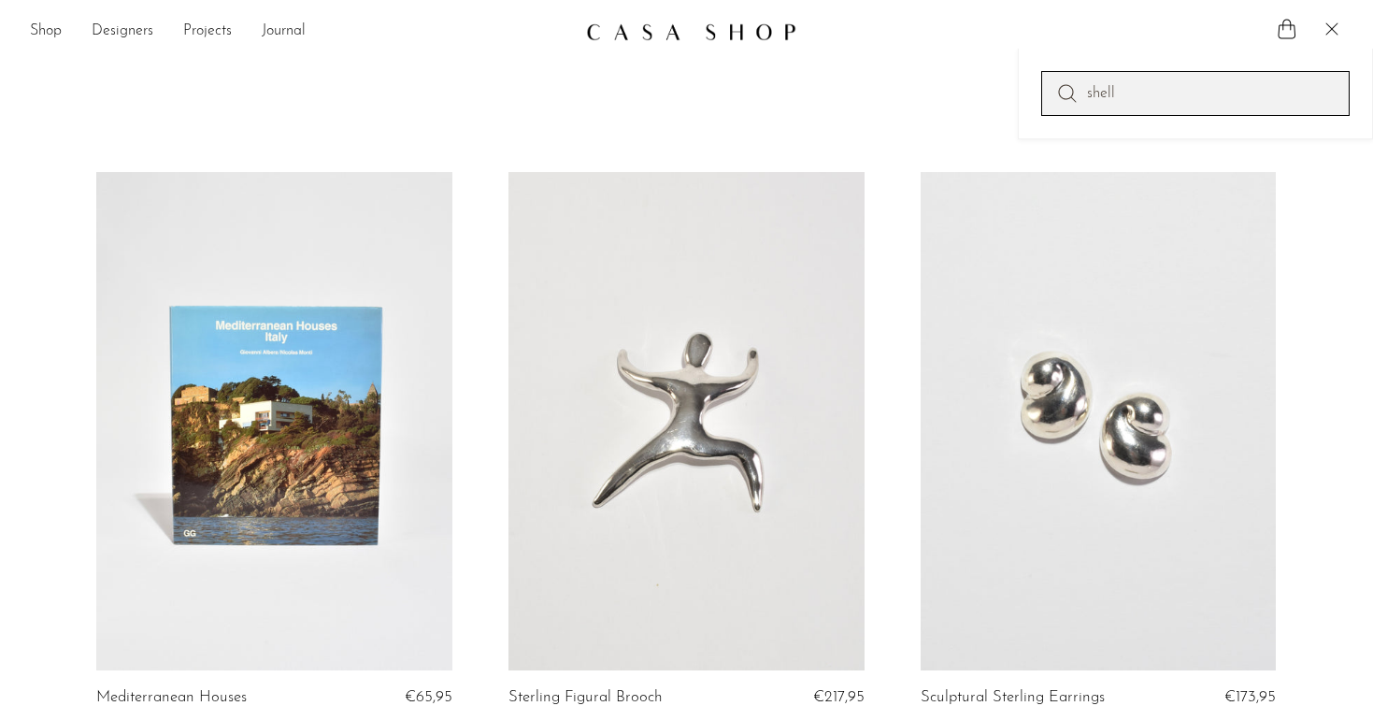
type input "shell"
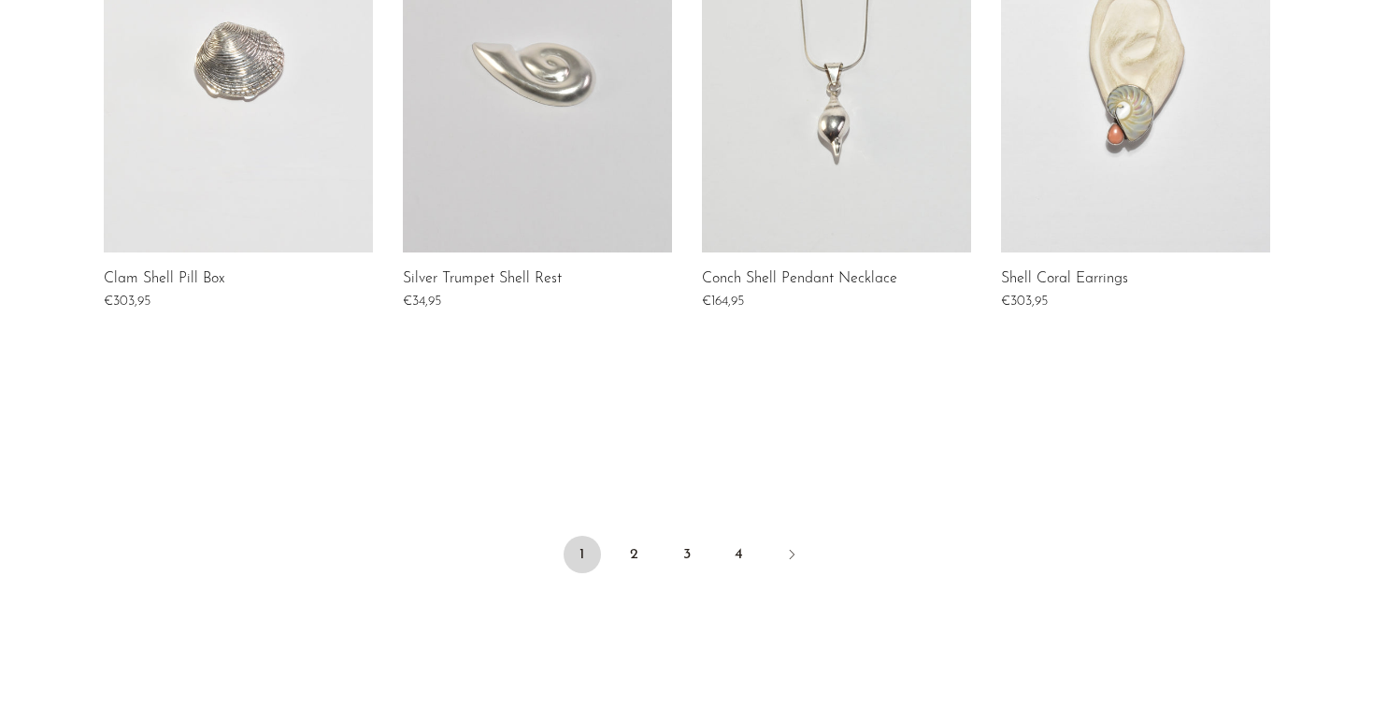
scroll to position [1463, 0]
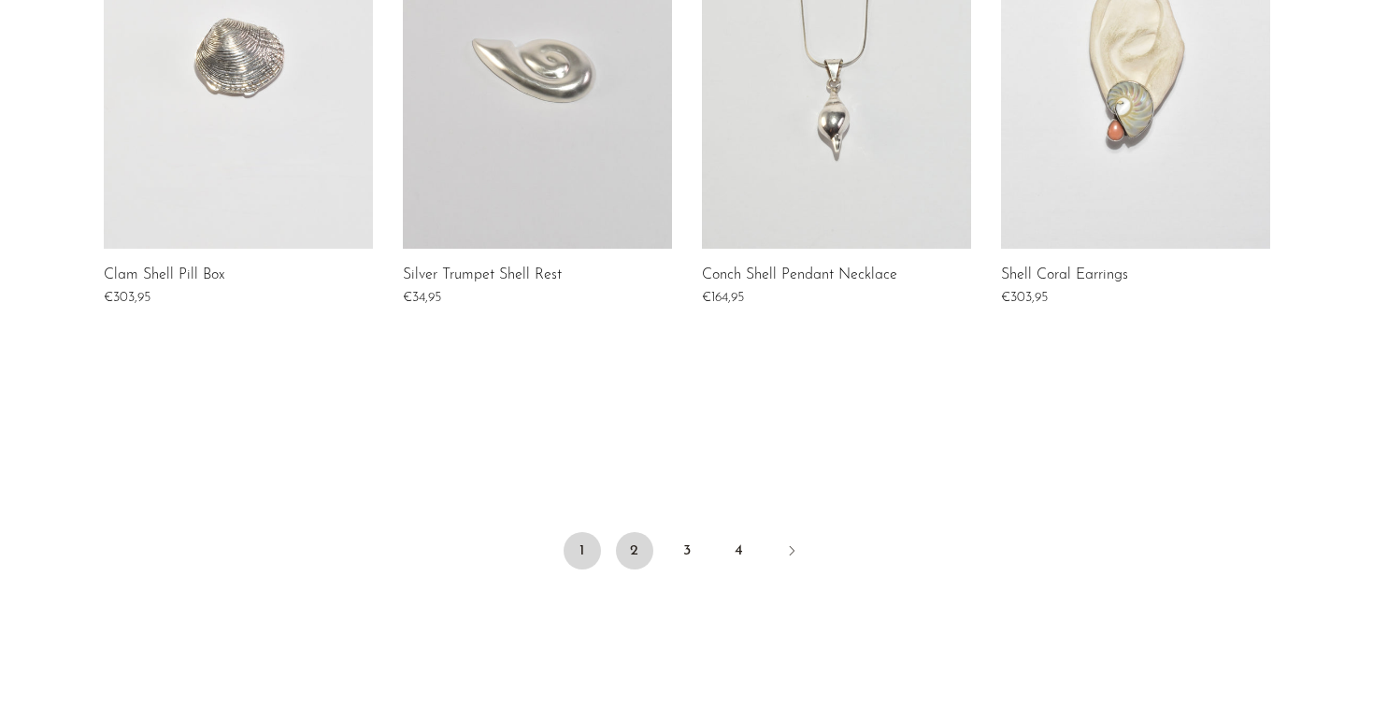
click at [633, 557] on link "2" at bounding box center [634, 550] width 37 height 37
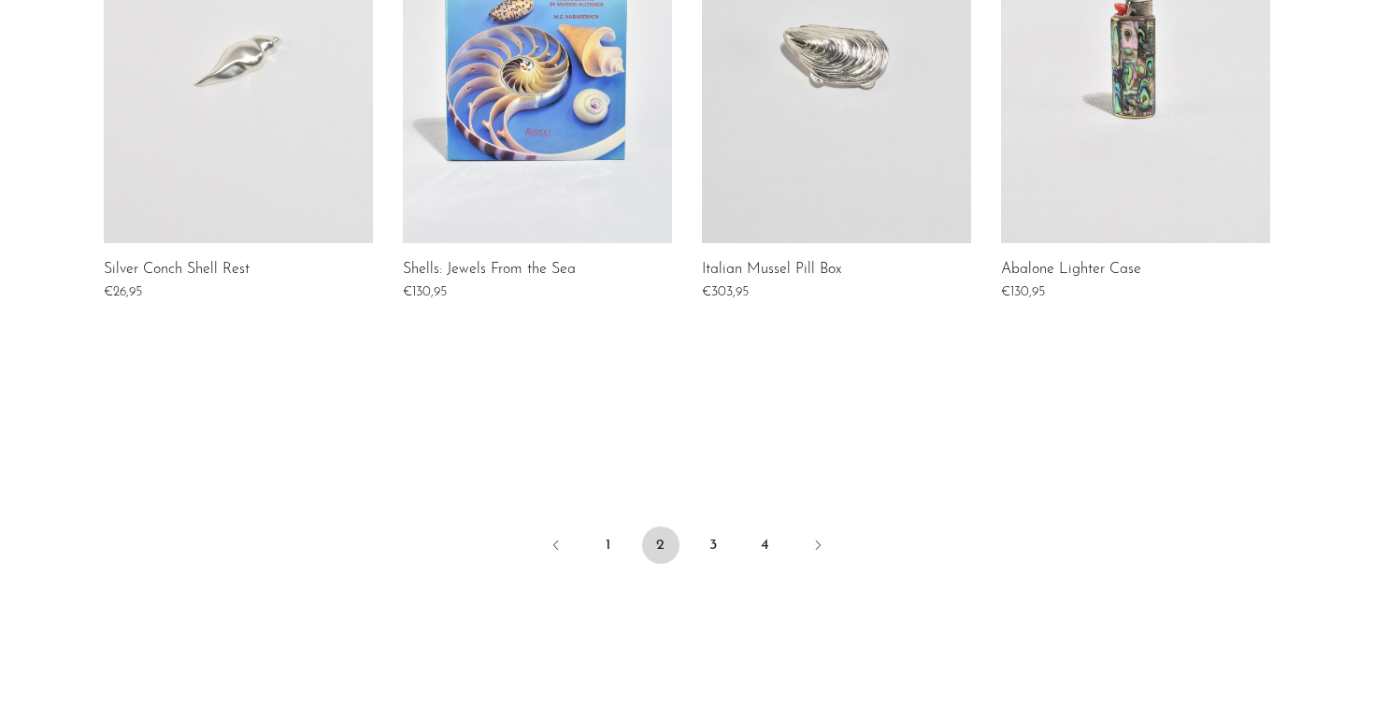
scroll to position [1591, 0]
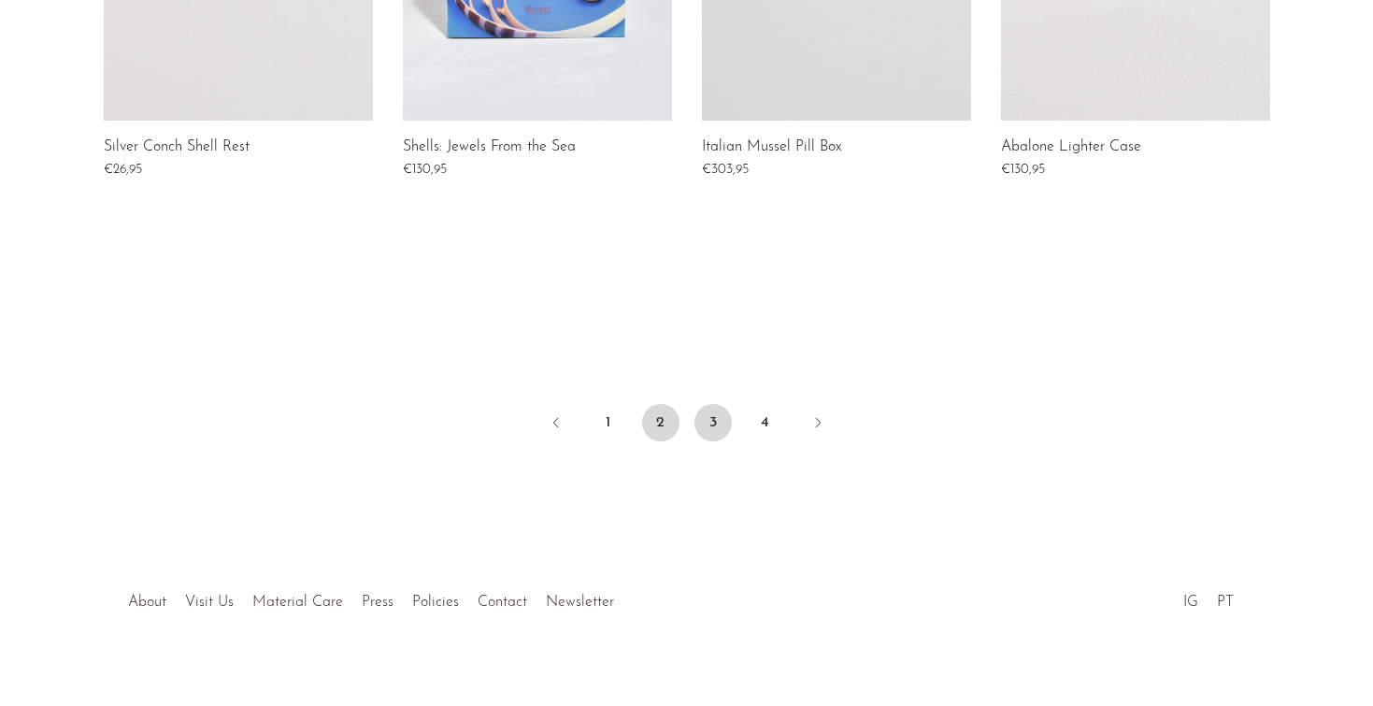
click at [706, 422] on link "3" at bounding box center [712, 422] width 37 height 37
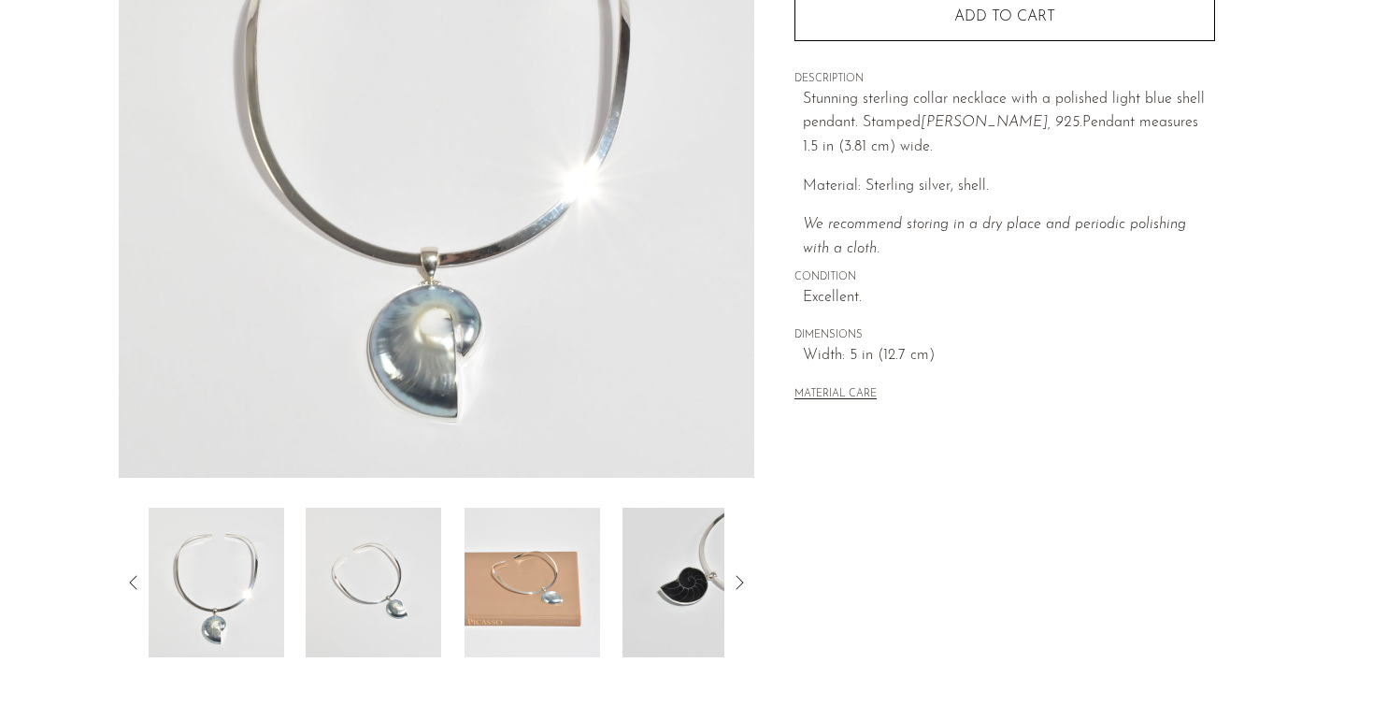
scroll to position [373, 0]
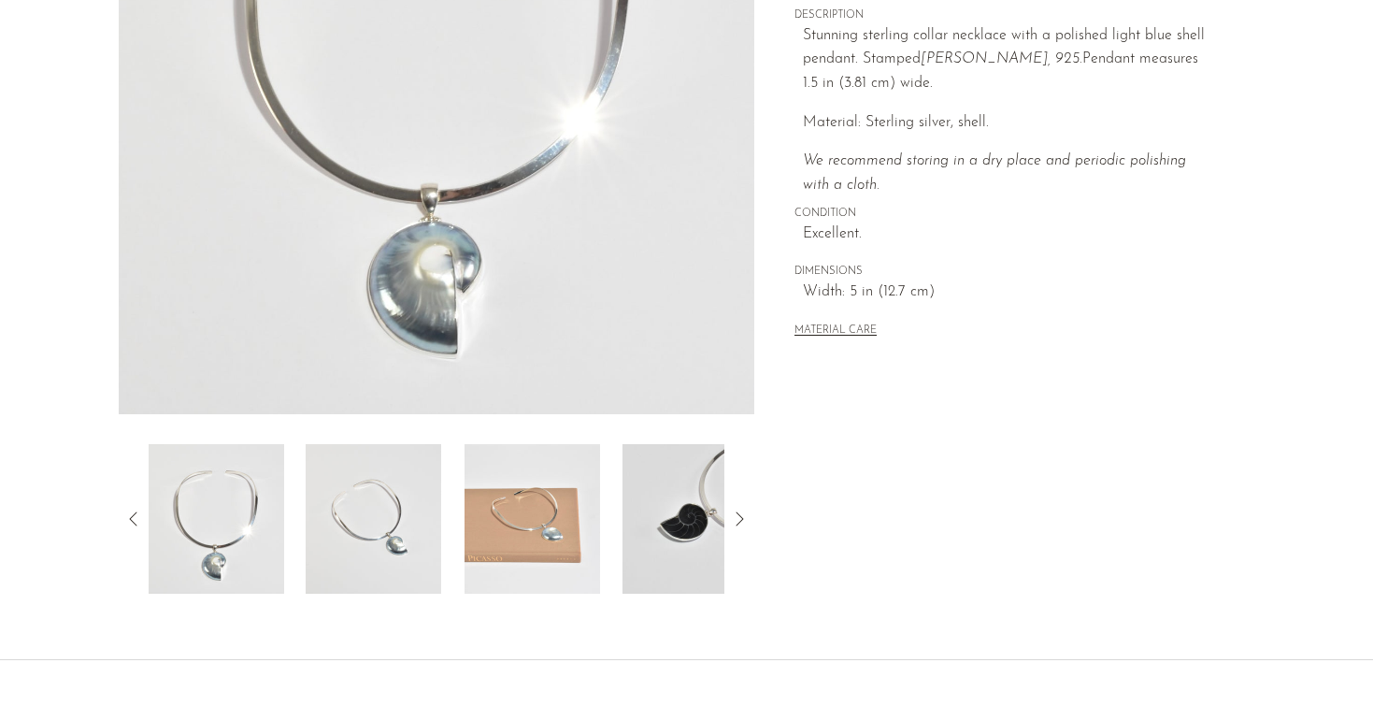
click at [514, 539] on img at bounding box center [532, 519] width 136 height 150
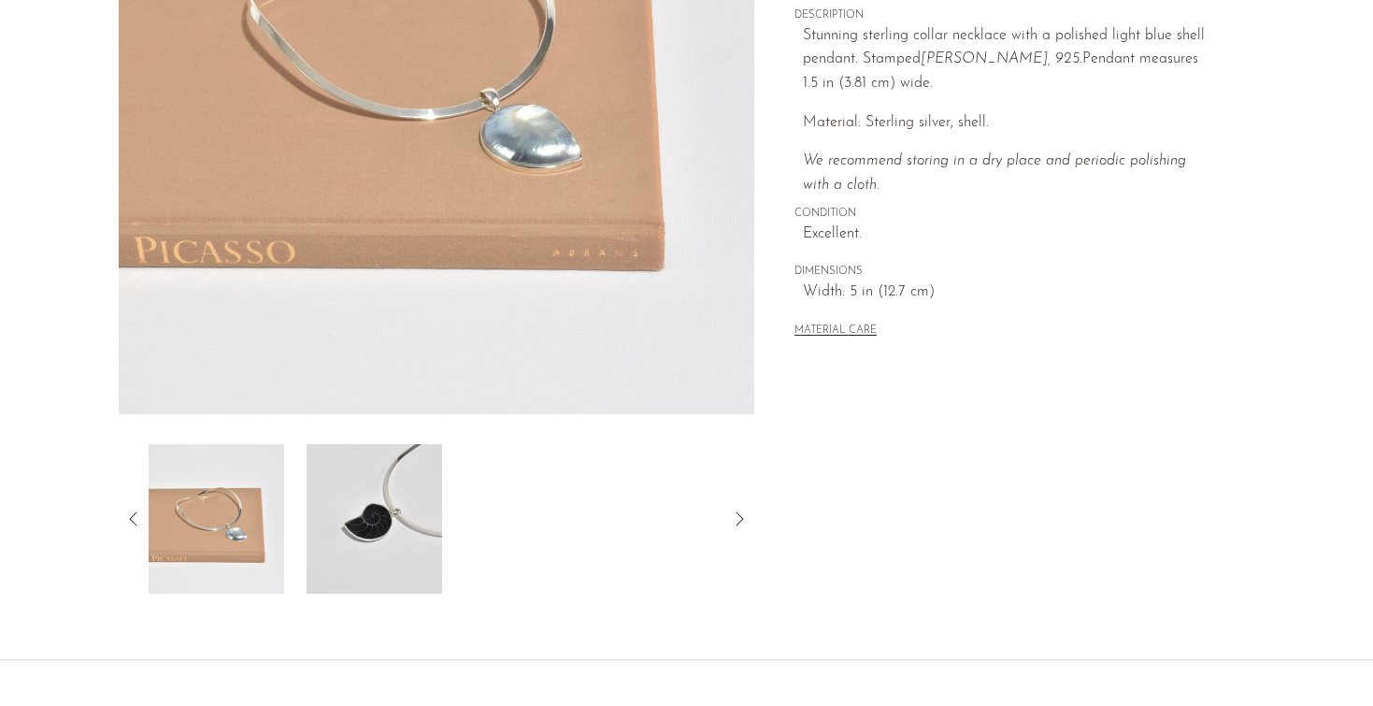
click at [385, 539] on img at bounding box center [374, 519] width 136 height 150
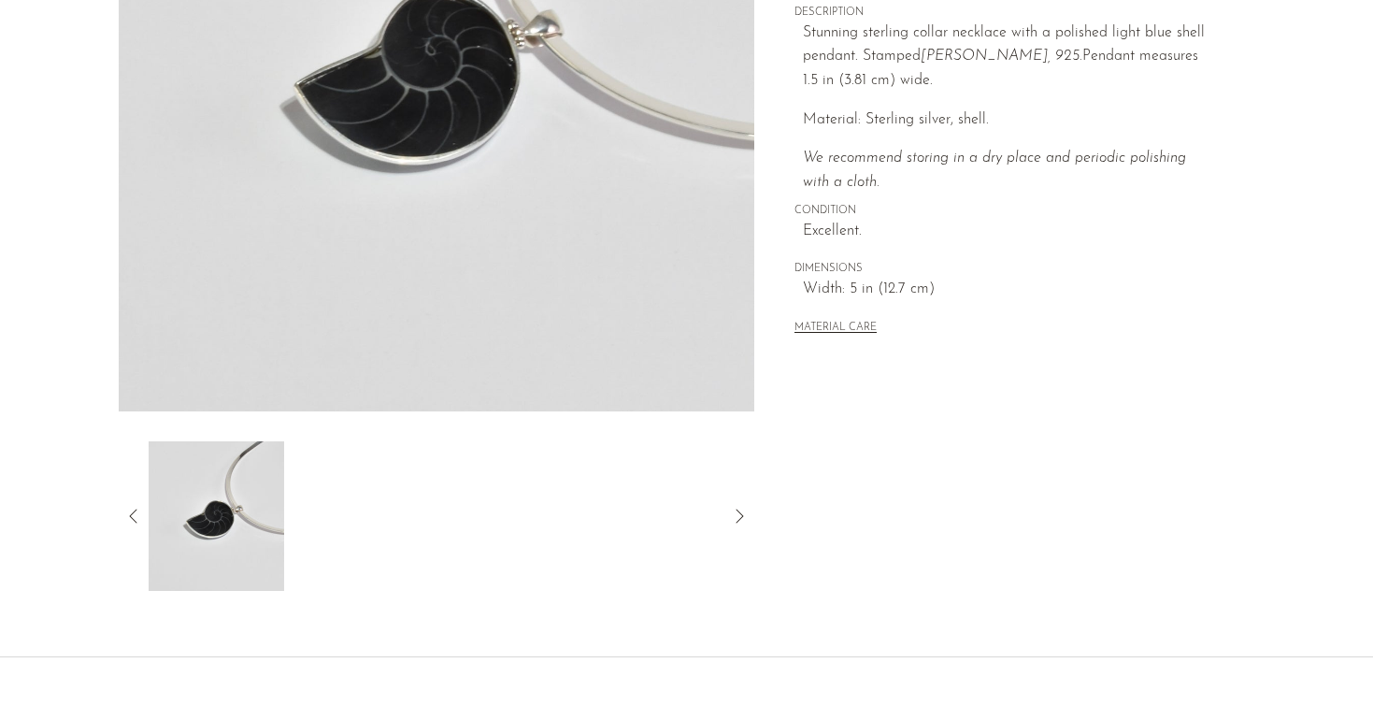
scroll to position [379, 0]
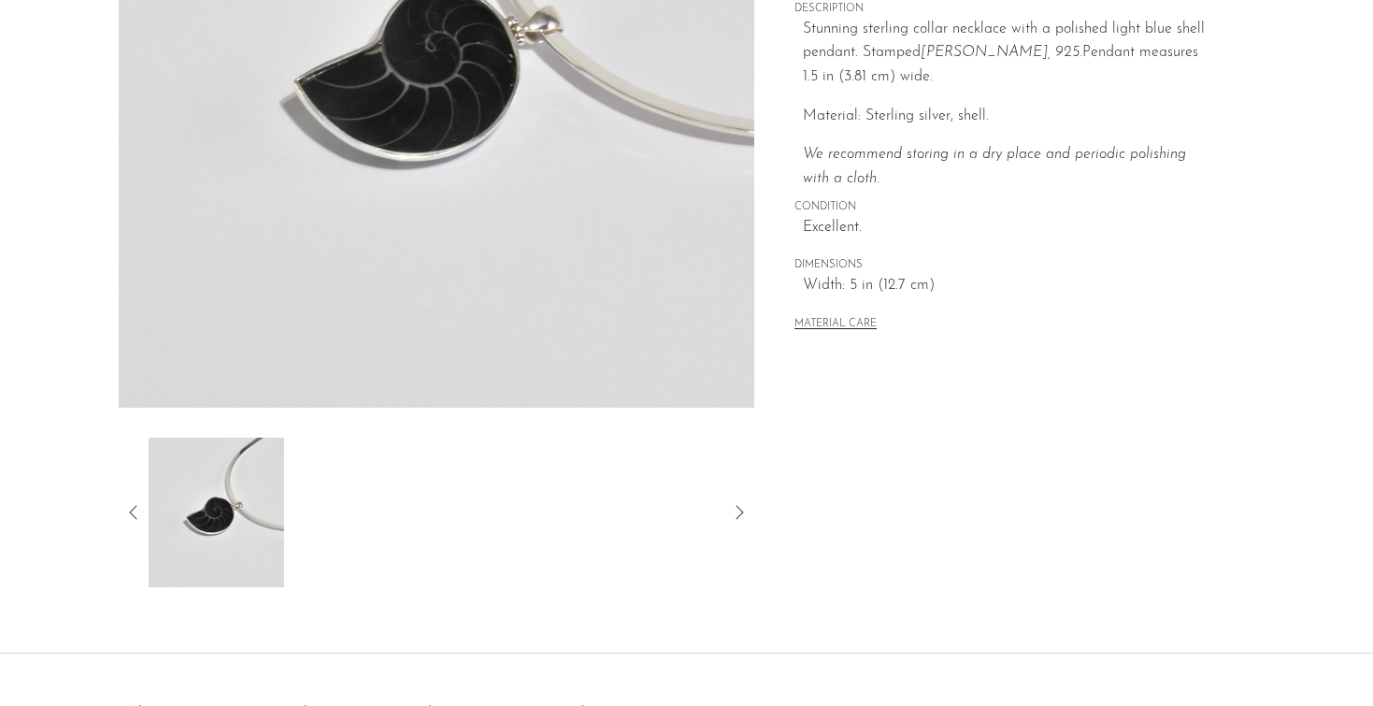
click at [125, 515] on icon at bounding box center [133, 512] width 22 height 22
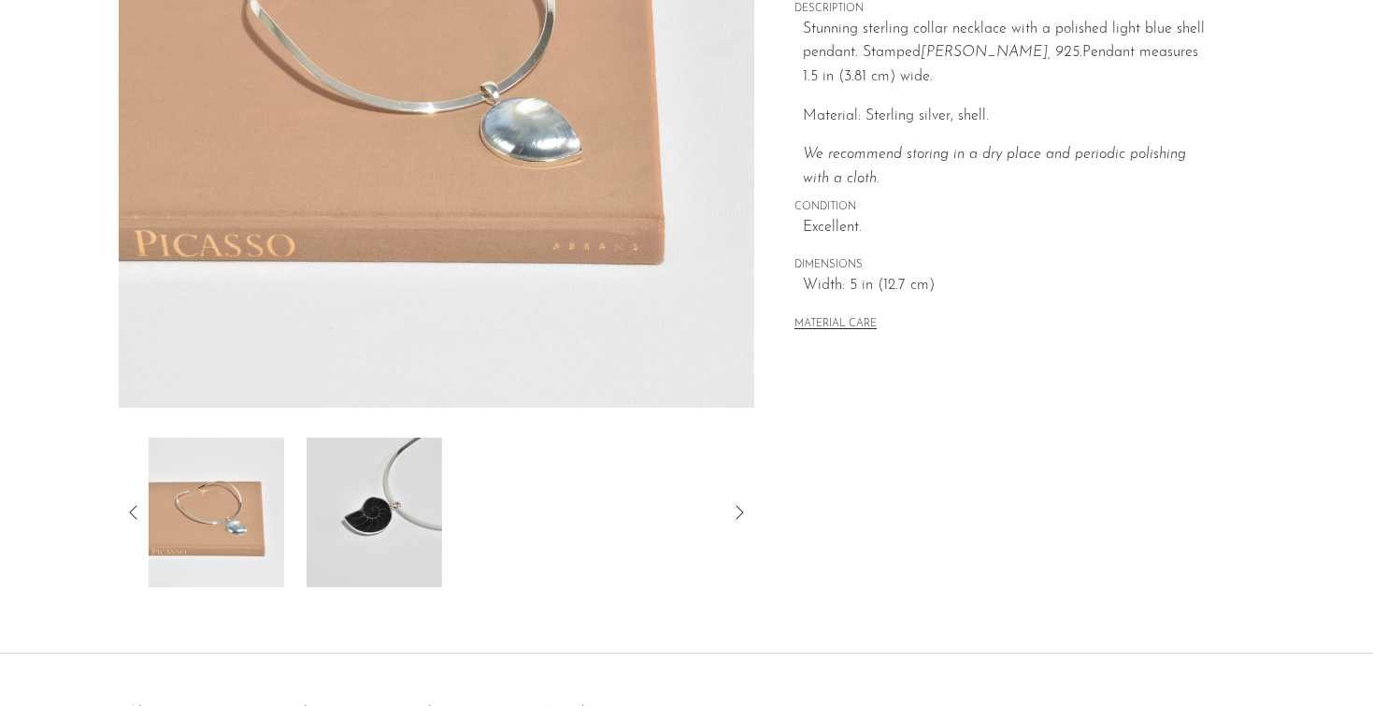
click at [246, 531] on img at bounding box center [216, 512] width 136 height 150
click at [222, 509] on img at bounding box center [217, 512] width 136 height 150
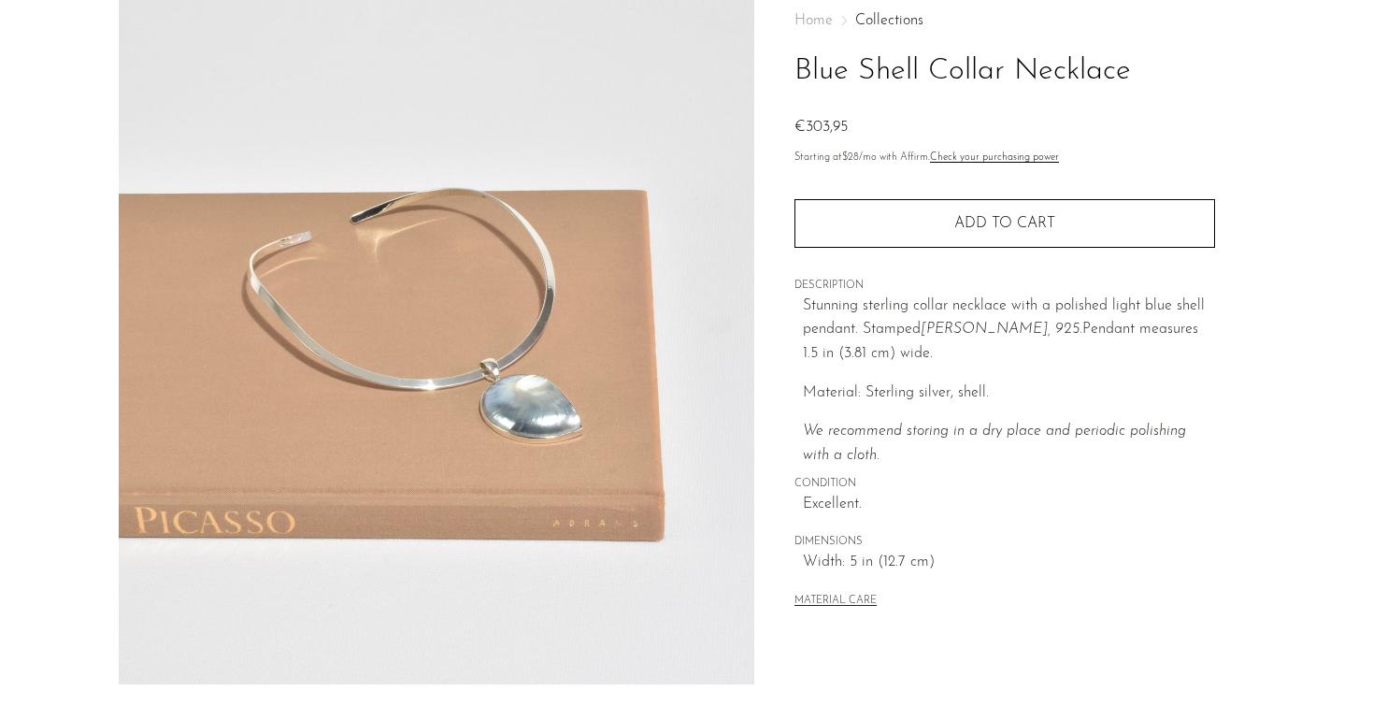
scroll to position [97, 0]
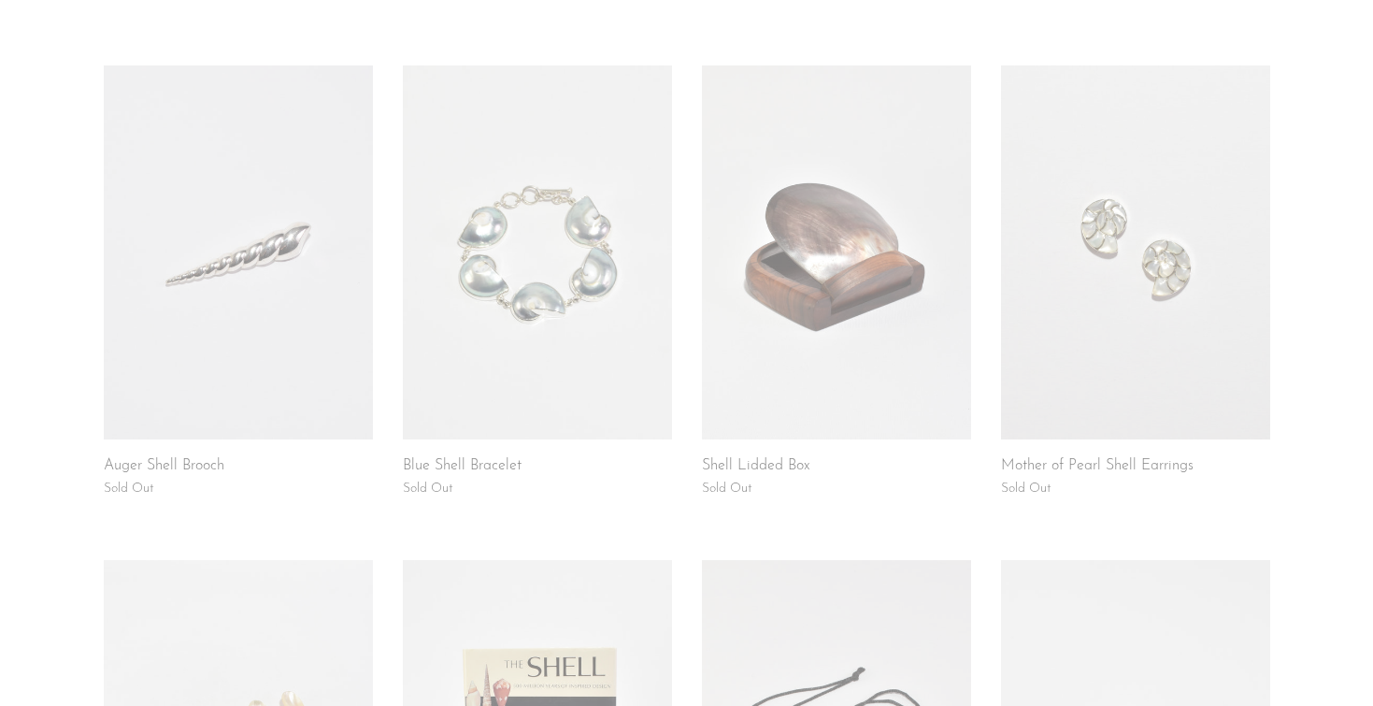
scroll to position [286, 0]
